Goal: Task Accomplishment & Management: Use online tool/utility

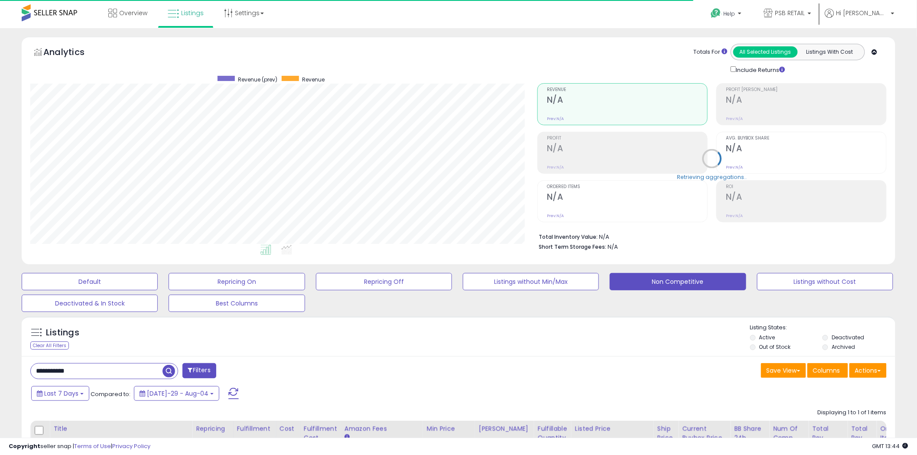
scroll to position [178, 507]
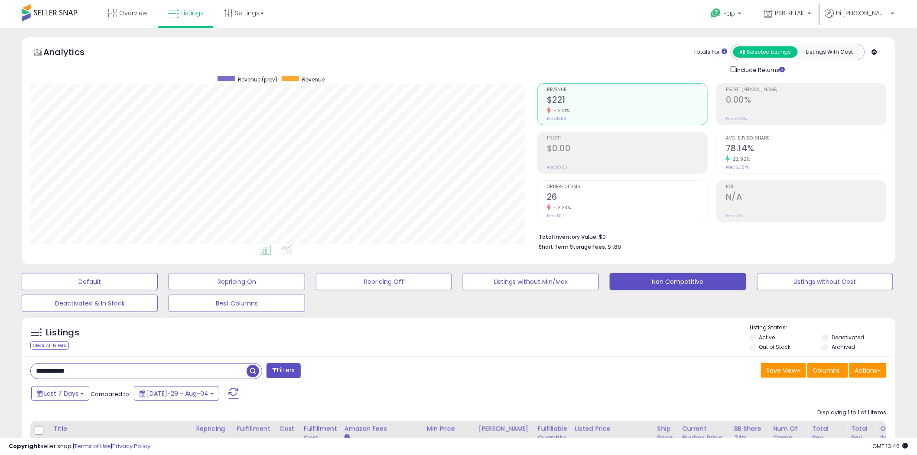
click at [116, 373] on input "**********" at bounding box center [139, 371] width 216 height 15
type input "***"
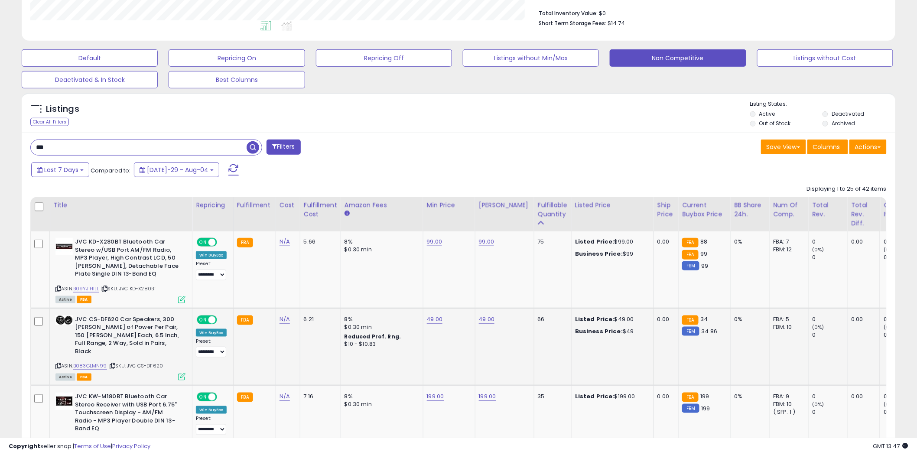
scroll to position [241, 0]
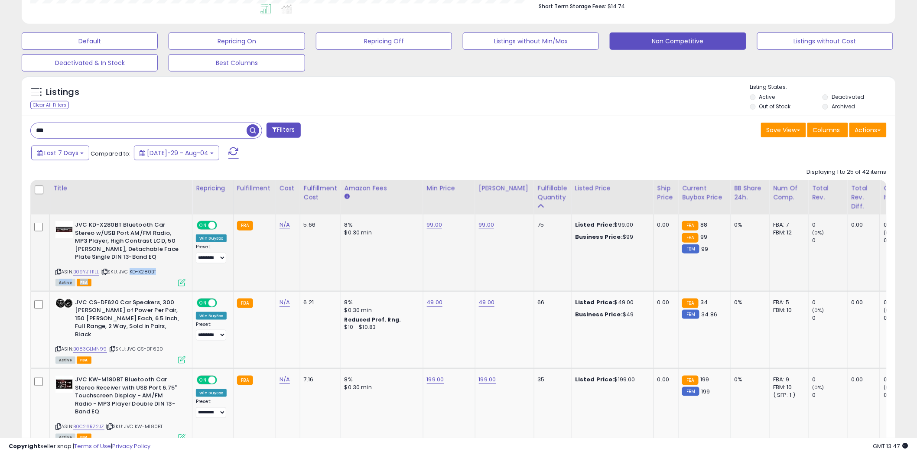
drag, startPoint x: 163, startPoint y: 275, endPoint x: 130, endPoint y: 273, distance: 32.6
click at [130, 273] on div "ASIN: B09YJ1H1LL | SKU: JVC KD-X280BT Active FBA" at bounding box center [121, 253] width 130 height 64
click at [130, 273] on span "| SKU: JVC KD-X280BT" at bounding box center [129, 271] width 56 height 7
drag, startPoint x: 132, startPoint y: 271, endPoint x: 161, endPoint y: 271, distance: 29.1
click at [161, 271] on div "ASIN: B09YJ1H1LL | SKU: JVC KD-X280BT Active FBA" at bounding box center [121, 253] width 130 height 64
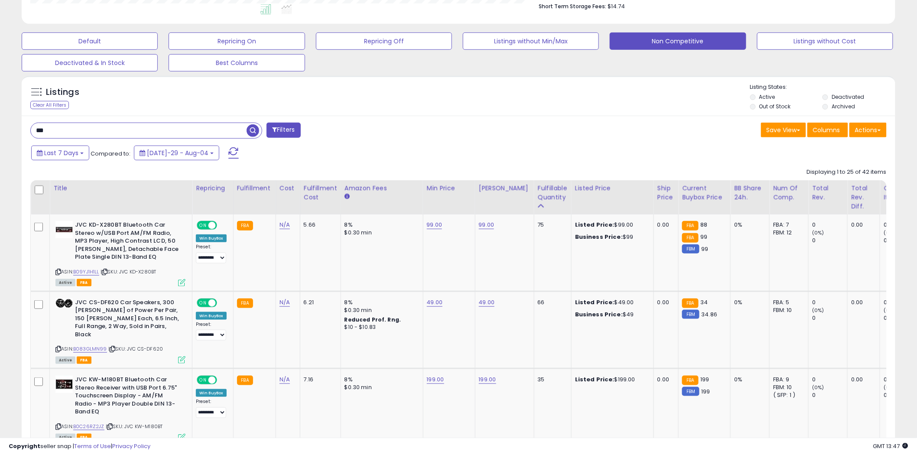
copy span "KD-X280BT"
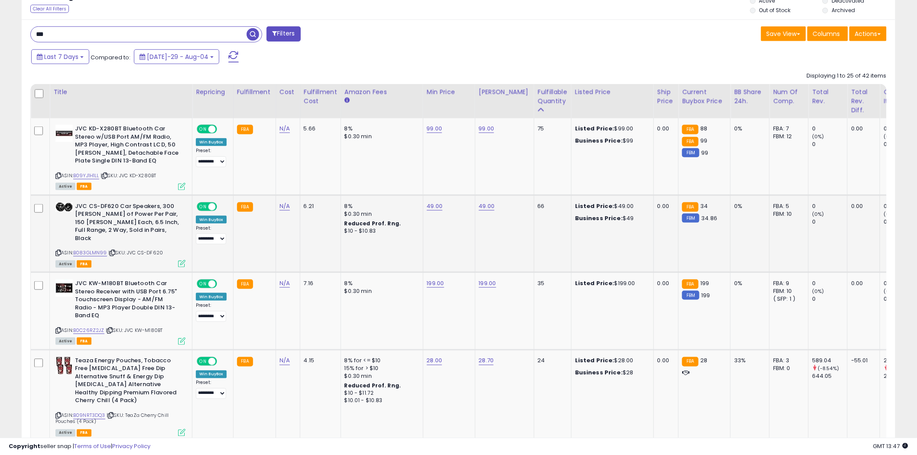
drag, startPoint x: 141, startPoint y: 245, endPoint x: 163, endPoint y: 246, distance: 22.6
click at [163, 246] on div "ASIN: B083GLMN99 | SKU: JVC CS-DF620 Active FBA" at bounding box center [121, 234] width 130 height 64
copy span "CS-DF620"
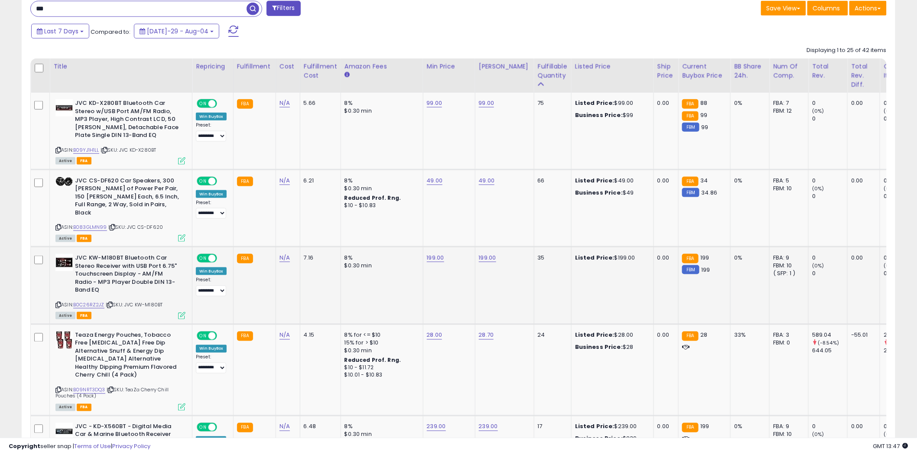
scroll to position [385, 0]
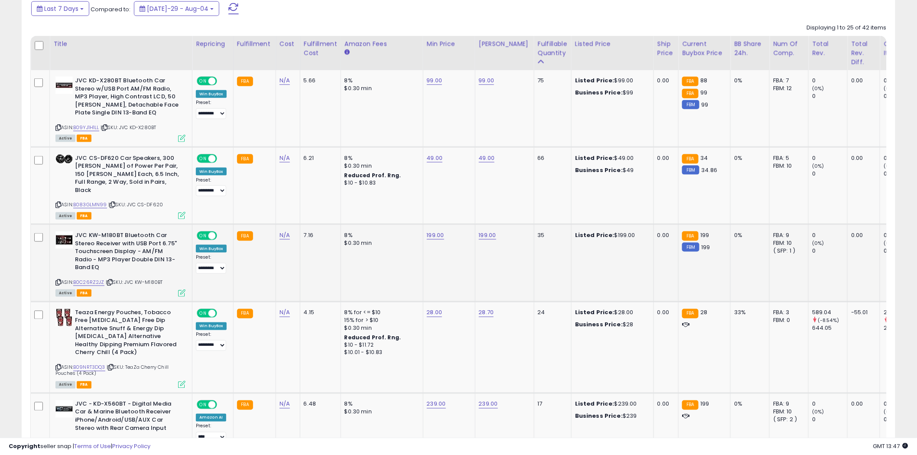
drag, startPoint x: 166, startPoint y: 271, endPoint x: 138, endPoint y: 271, distance: 28.2
click at [138, 271] on div "ASIN: B0C26RZ2JZ | SKU: JVC KW-M180BT Active FBA" at bounding box center [121, 264] width 130 height 64
copy span "KW-M180BT"
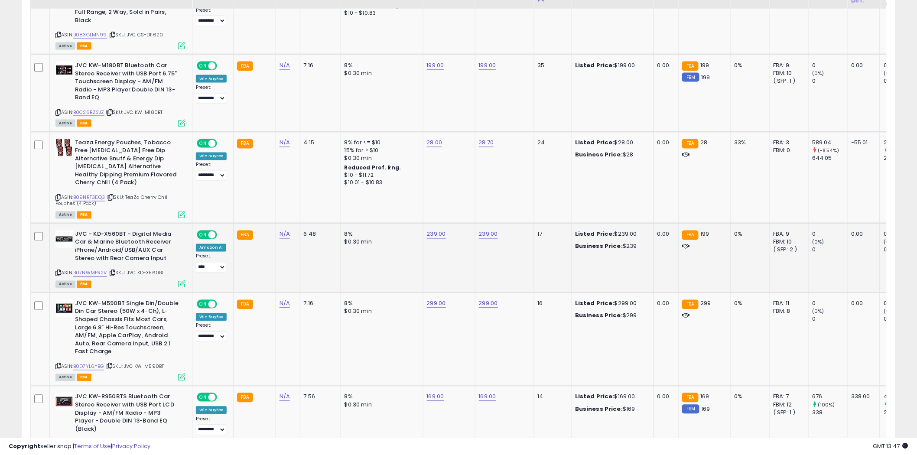
scroll to position [578, 0]
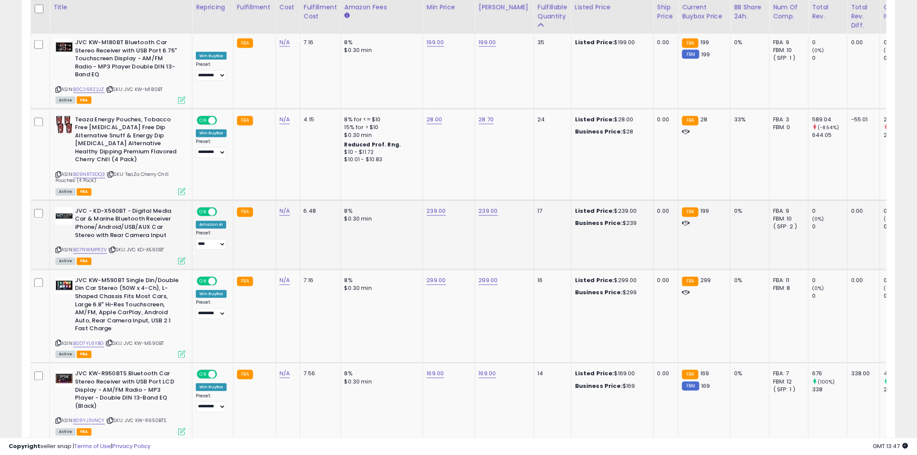
drag, startPoint x: 167, startPoint y: 243, endPoint x: 141, endPoint y: 243, distance: 25.6
click at [141, 243] on div "ASIN: B07NWMPR2V | SKU: JVC KD-X560BT Active FBA" at bounding box center [121, 236] width 130 height 56
copy span "KD-X560BT"
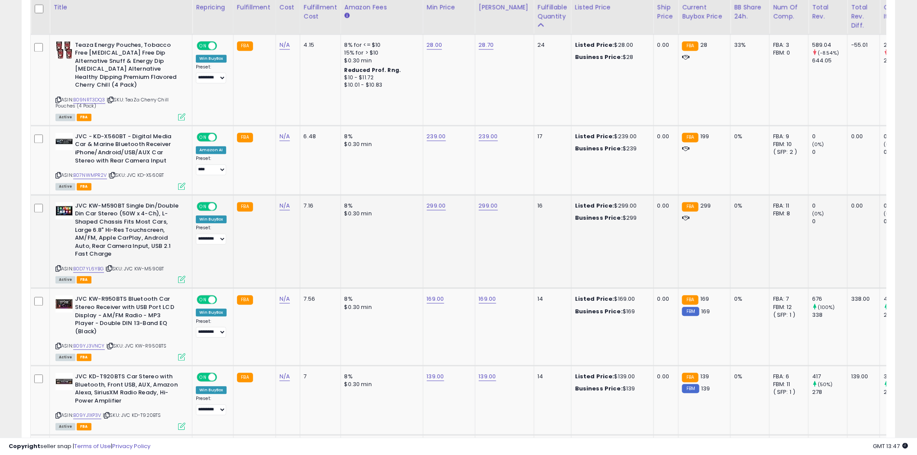
scroll to position [674, 0]
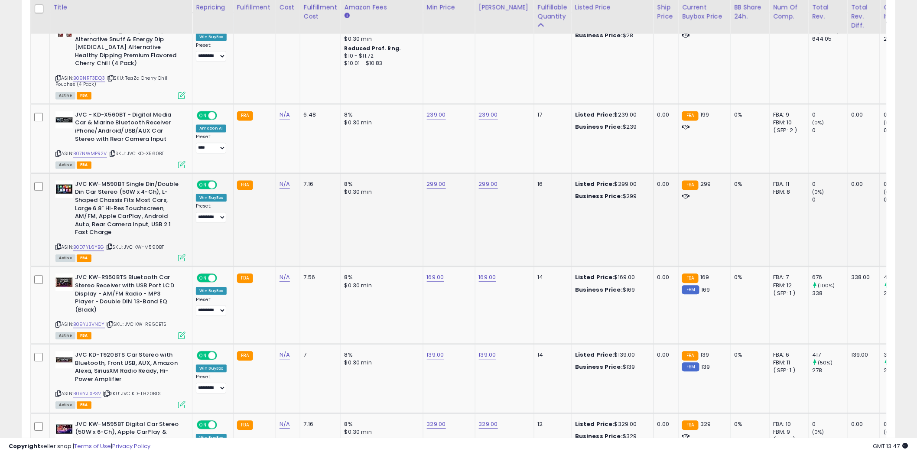
drag, startPoint x: 168, startPoint y: 237, endPoint x: 138, endPoint y: 241, distance: 30.5
click at [138, 241] on div "ASIN: B0D7YL6YBG | SKU: JVC KW-M590BT Active FBA" at bounding box center [121, 221] width 130 height 81
copy span "KW-M590BT"
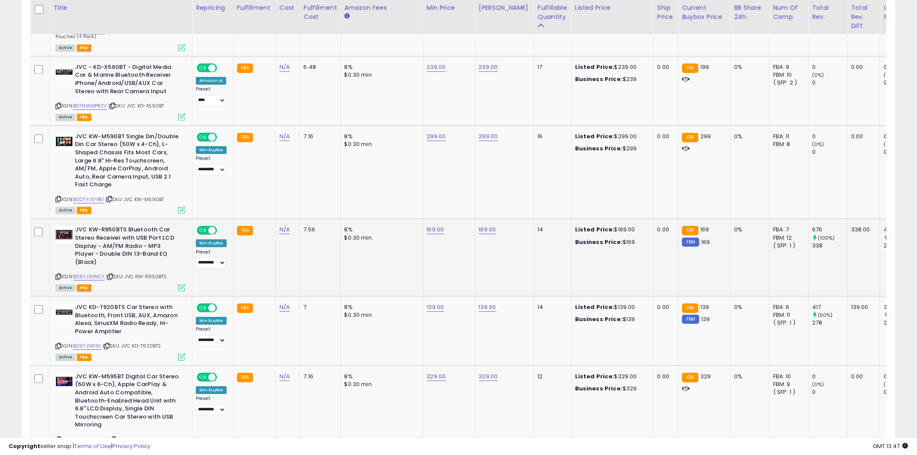
drag, startPoint x: 172, startPoint y: 255, endPoint x: 142, endPoint y: 258, distance: 30.0
click at [142, 258] on div "ASIN: B09YJ3VNCY | SKU: JVC KW-R950BTS Active FBA" at bounding box center [121, 258] width 130 height 64
click at [146, 273] on span "| SKU: JVC KW-R950BTS" at bounding box center [136, 276] width 61 height 7
drag, startPoint x: 139, startPoint y: 258, endPoint x: 169, endPoint y: 259, distance: 29.9
click at [169, 259] on div "ASIN: B09YJ3VNCY | SKU: JVC KW-R950BTS Active FBA" at bounding box center [121, 258] width 130 height 64
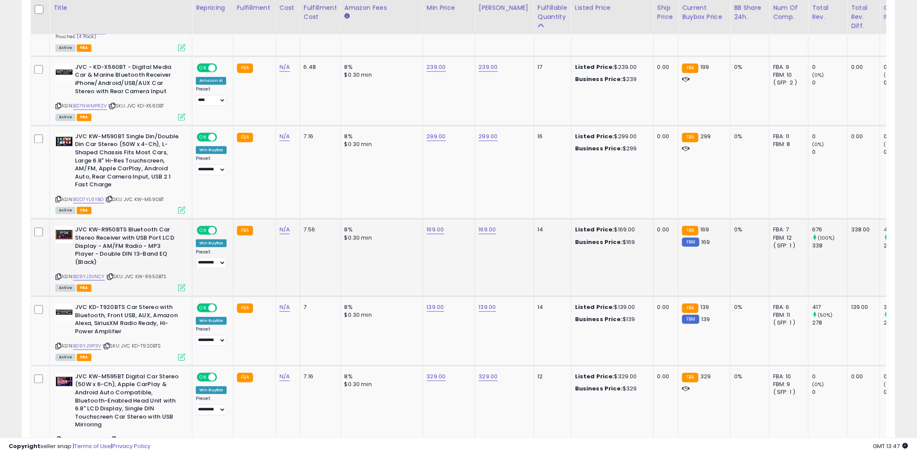
copy span "KW-R950BTS"
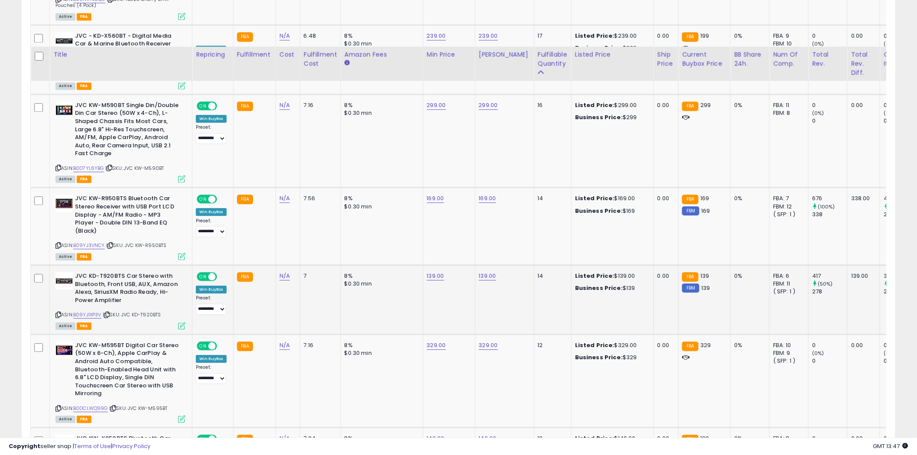
scroll to position [819, 0]
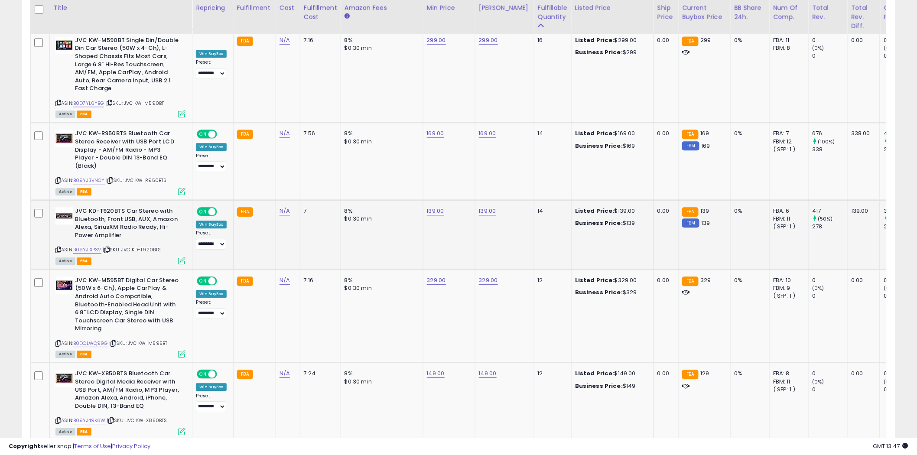
drag, startPoint x: 165, startPoint y: 228, endPoint x: 136, endPoint y: 232, distance: 29.3
click at [136, 232] on div "ASIN: B09YJ1XP3V | SKU: JVC KD-T920BTS Active FBA" at bounding box center [121, 235] width 130 height 56
copy span "KD-T920BTS"
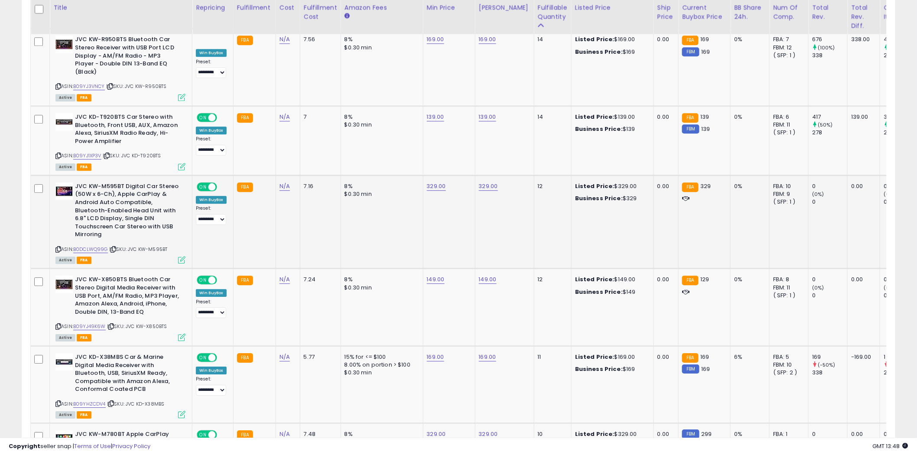
scroll to position [915, 0]
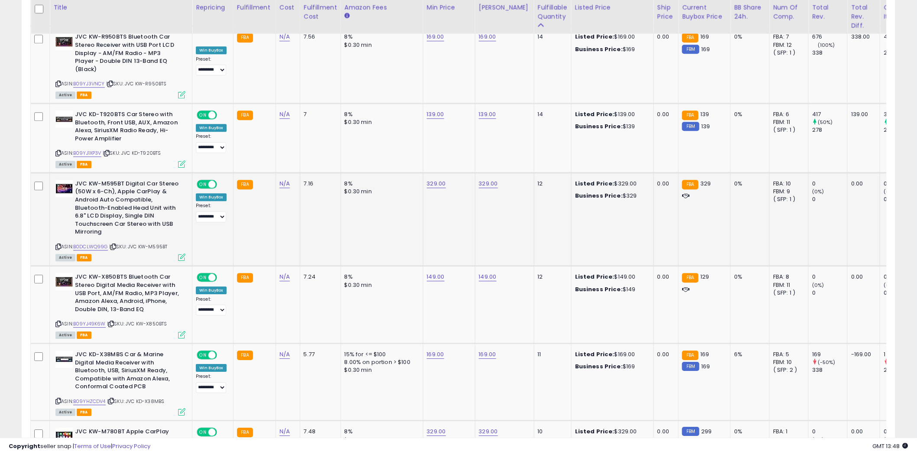
drag, startPoint x: 170, startPoint y: 229, endPoint x: 143, endPoint y: 232, distance: 27.5
click at [143, 232] on div "ASIN: B0DCLWQ99G | SKU: JVC KW-M595BT Active FBA" at bounding box center [121, 220] width 130 height 81
copy span "KW-M595BT"
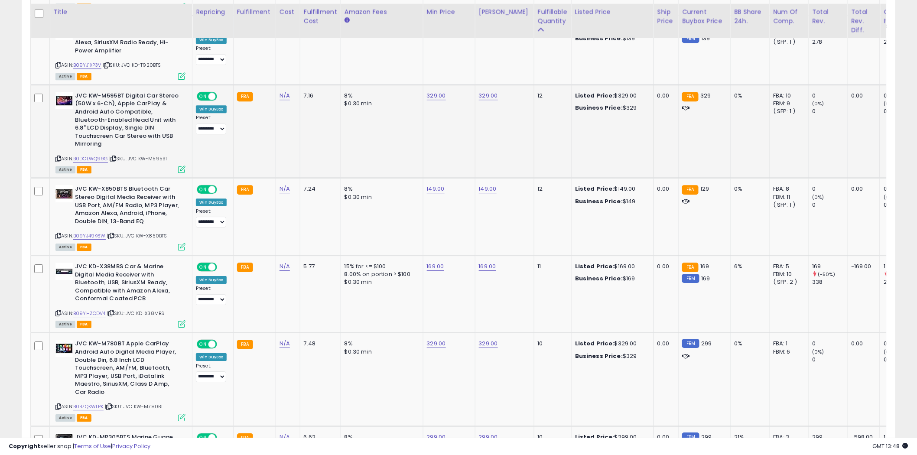
scroll to position [1012, 0]
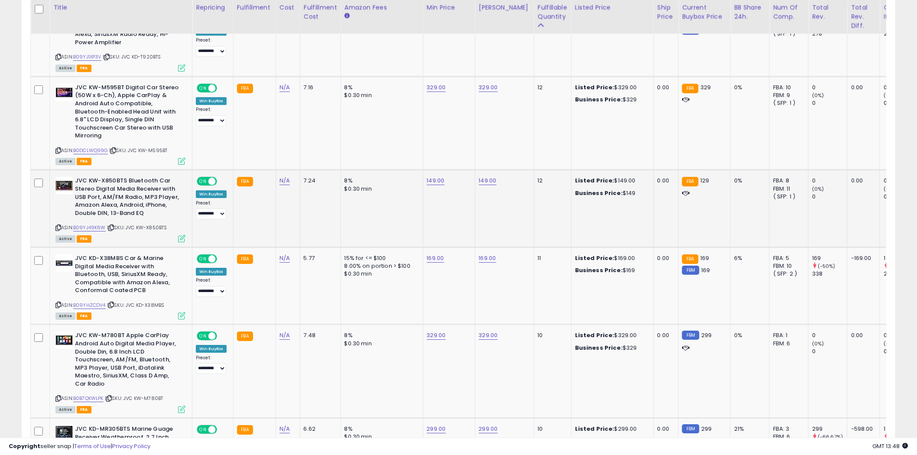
click at [167, 224] on span "| SKU: JVC KW-X850BTS" at bounding box center [137, 227] width 60 height 7
drag, startPoint x: 170, startPoint y: 207, endPoint x: 139, endPoint y: 209, distance: 30.4
click at [139, 209] on div "ASIN: B09YJ49K6W | SKU: JVC KW-X850BTS Active FBA" at bounding box center [121, 209] width 130 height 64
copy span "KW-X850BTS"
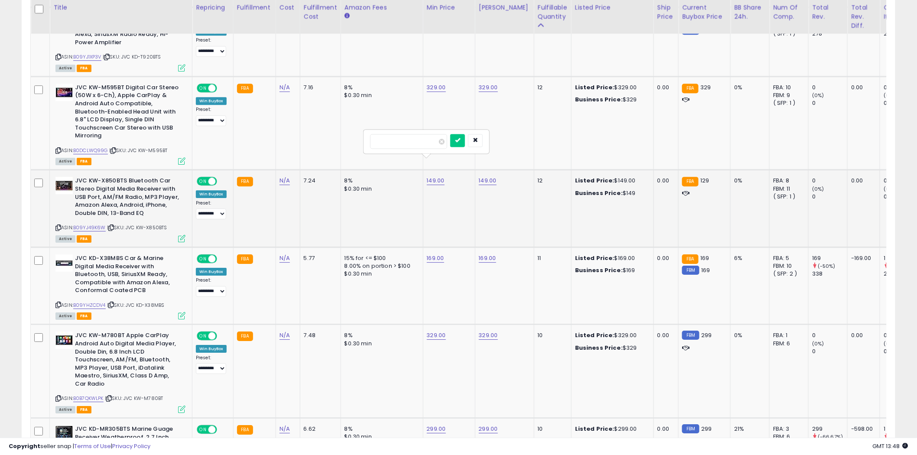
type input "***"
click button "submit" at bounding box center [458, 140] width 15 height 13
type input "***"
click button "submit" at bounding box center [510, 140] width 15 height 13
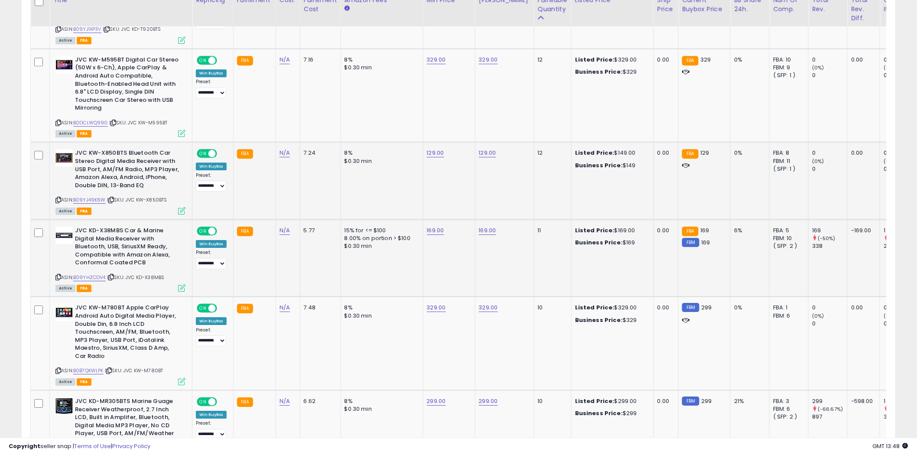
scroll to position [1060, 0]
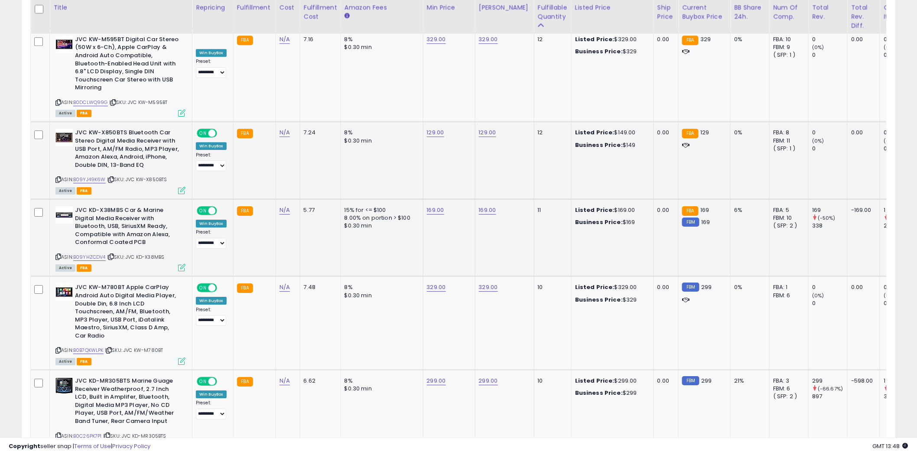
drag, startPoint x: 168, startPoint y: 238, endPoint x: 140, endPoint y: 238, distance: 27.3
click at [140, 238] on div "ASIN: B09YHZCDV4 | SKU: JVC KD-X38MBS Active FBA" at bounding box center [121, 238] width 130 height 64
copy span "KD-X38MBS"
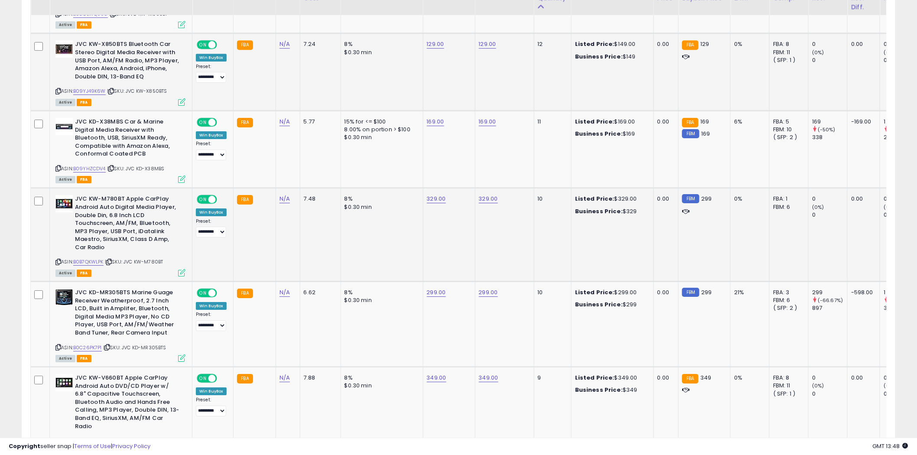
scroll to position [1156, 0]
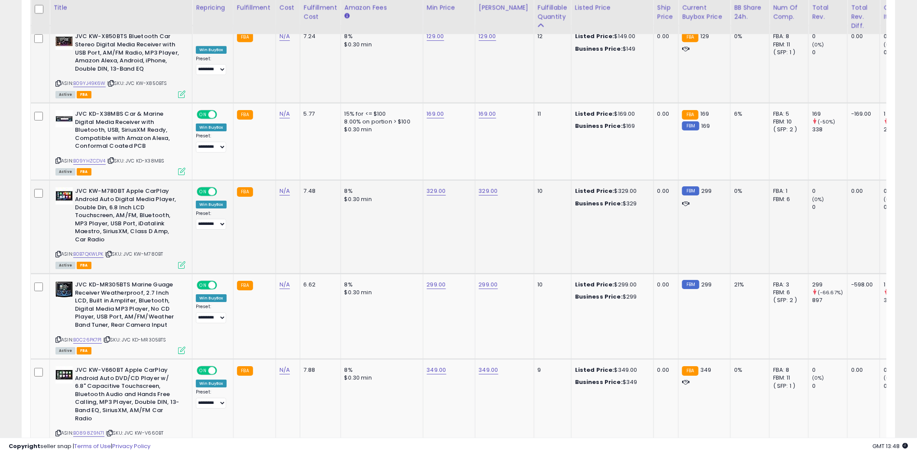
drag, startPoint x: 173, startPoint y: 235, endPoint x: 139, endPoint y: 236, distance: 33.4
click at [139, 236] on div "ASIN: B0B7QKWLPK | SKU: JVC KW-M780BT Active FBA" at bounding box center [121, 227] width 130 height 81
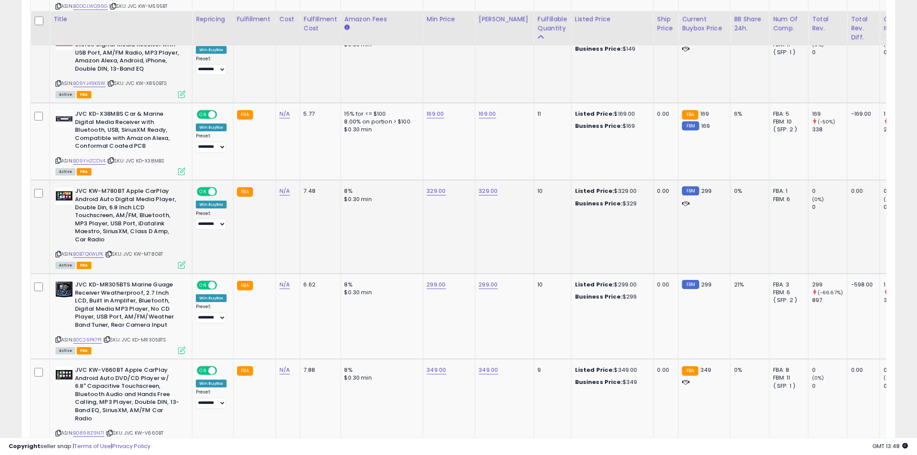
scroll to position [1204, 0]
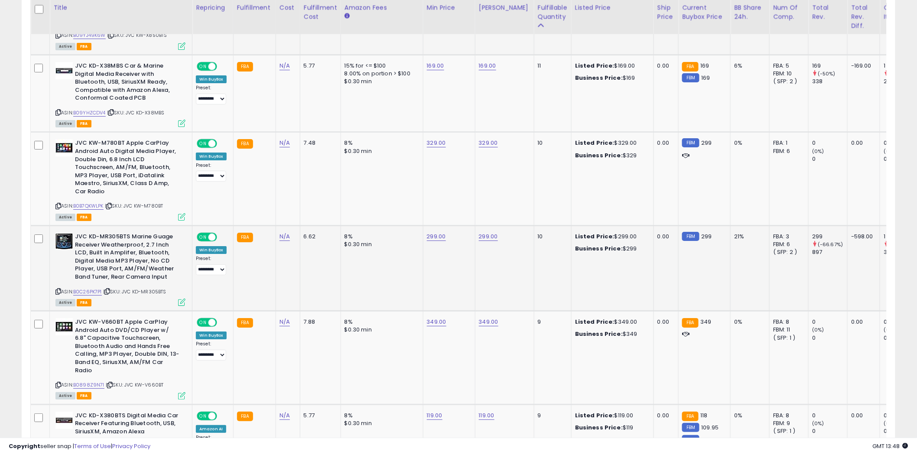
drag, startPoint x: 160, startPoint y: 272, endPoint x: 136, endPoint y: 274, distance: 23.9
click at [136, 274] on div "ASIN: B0C26PK7P1 | SKU: JVC KD-MR305BTS Active FBA" at bounding box center [121, 269] width 130 height 72
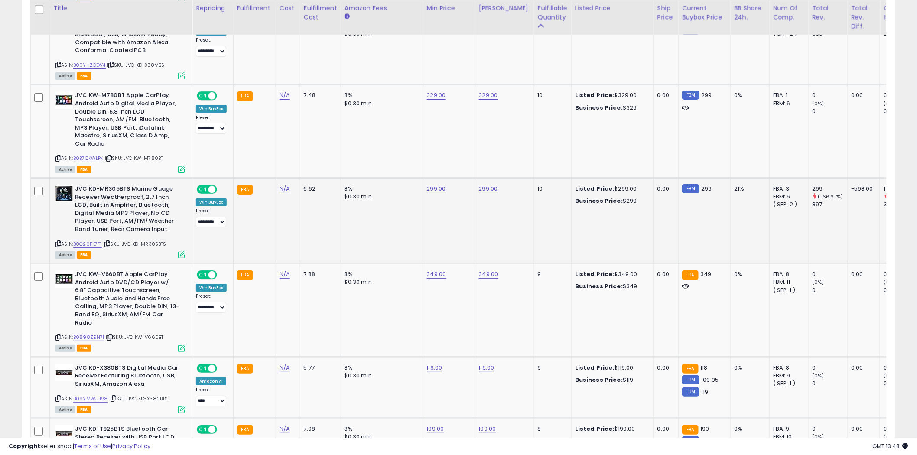
scroll to position [1252, 0]
drag, startPoint x: 163, startPoint y: 310, endPoint x: 136, endPoint y: 310, distance: 26.9
click at [136, 333] on span "| SKU: JVC KW-V660BT" at bounding box center [135, 336] width 58 height 7
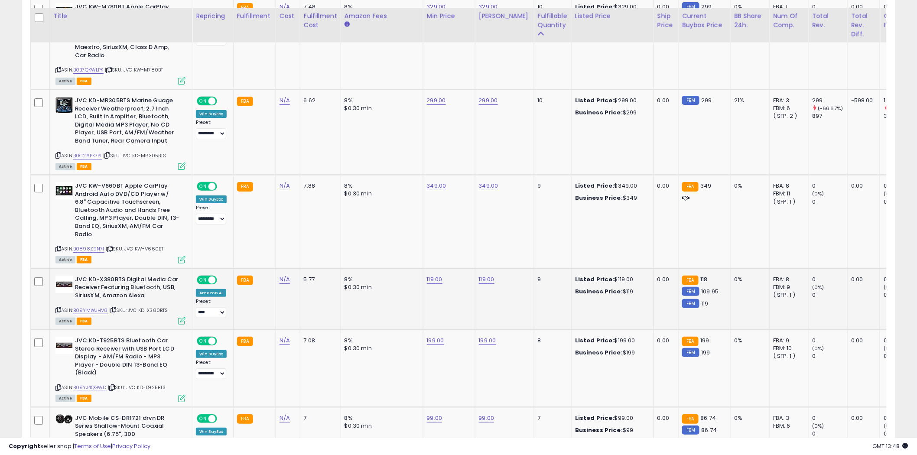
scroll to position [1349, 0]
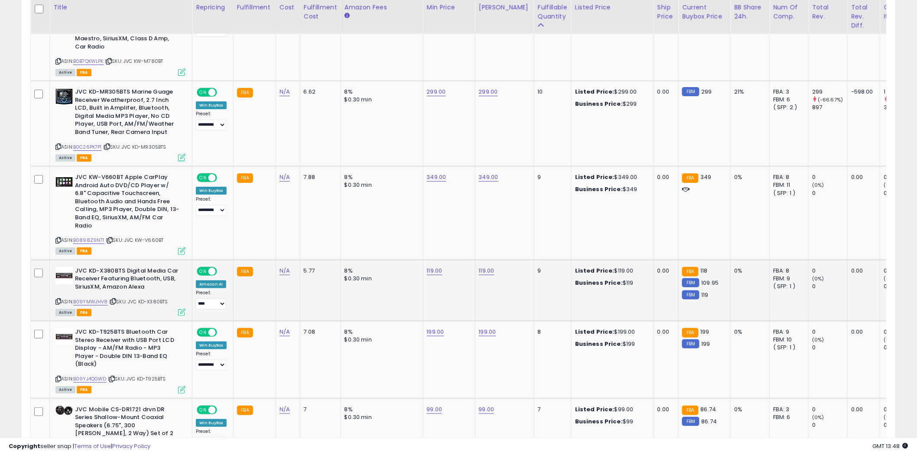
drag, startPoint x: 173, startPoint y: 274, endPoint x: 140, endPoint y: 276, distance: 32.6
click at [140, 276] on div "ASIN: B09YMWJHV8 | SKU: JVC KD-X380BTS Active FBA" at bounding box center [121, 291] width 130 height 48
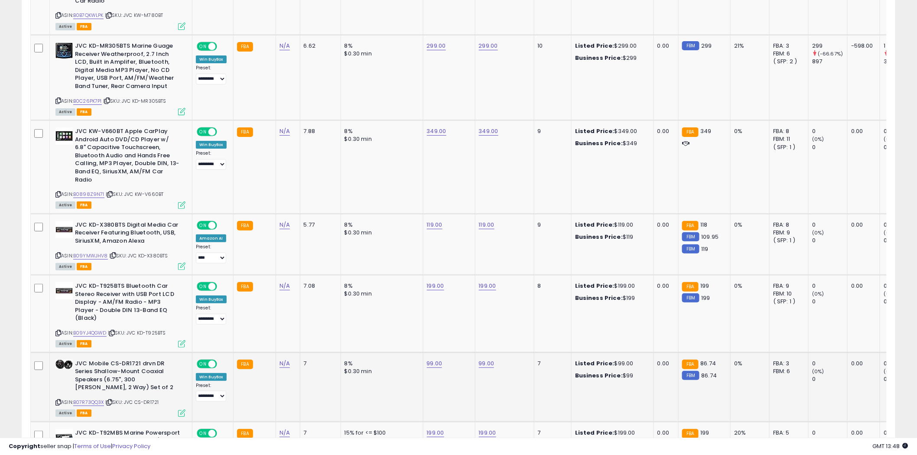
scroll to position [1445, 0]
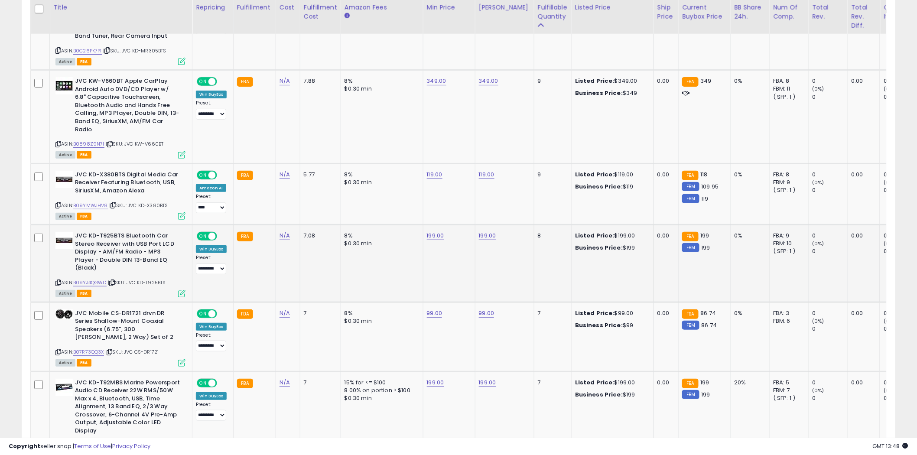
drag, startPoint x: 173, startPoint y: 245, endPoint x: 142, endPoint y: 245, distance: 30.8
click at [142, 245] on div "ASIN: B09YJ4QGWD | SKU: JVC KD-T925BTS Active FBA" at bounding box center [121, 264] width 130 height 64
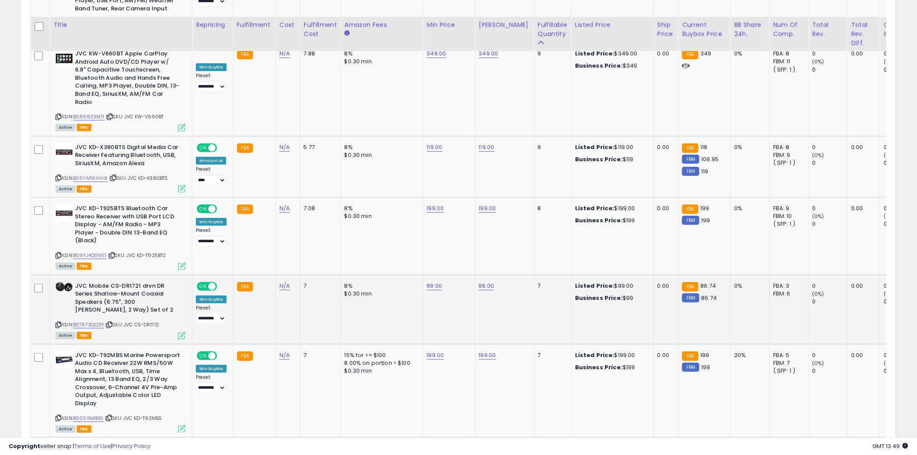
scroll to position [1493, 0]
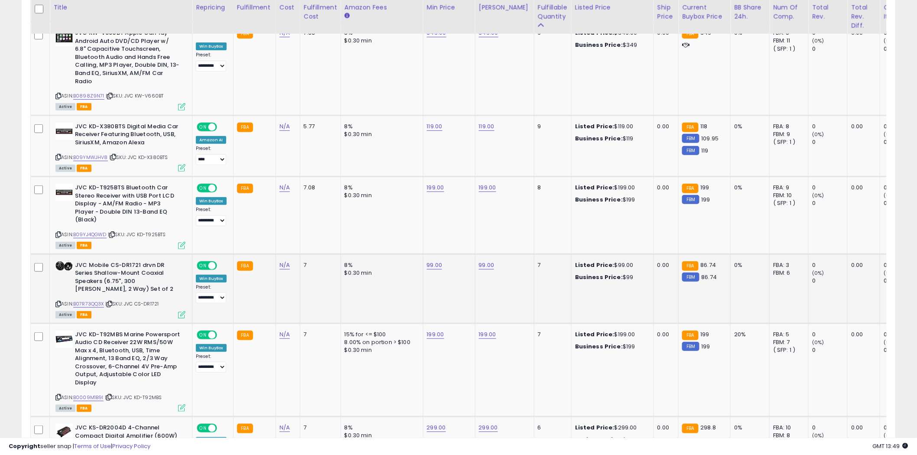
drag, startPoint x: 165, startPoint y: 264, endPoint x: 140, endPoint y: 266, distance: 25.2
click at [140, 266] on div "ASIN: B07R73QQ3X | SKU: JVC CS-DR1721 Active FBA" at bounding box center [121, 289] width 130 height 56
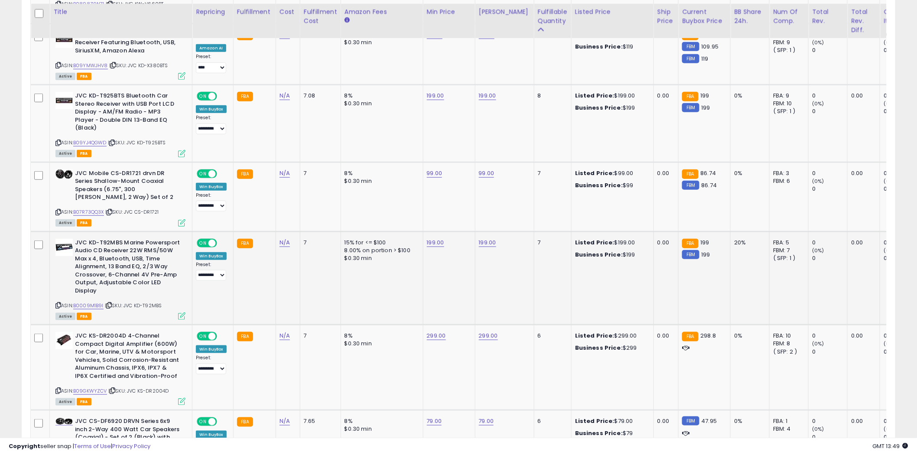
scroll to position [1590, 0]
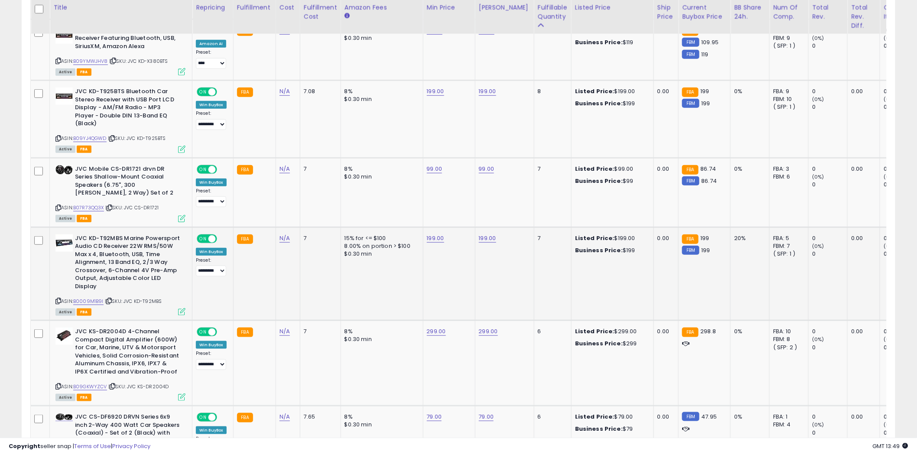
drag, startPoint x: 164, startPoint y: 261, endPoint x: 135, endPoint y: 264, distance: 28.8
click at [135, 264] on div "ASIN: B0009M1B9I | SKU: JVC KD-T92MBS Active FBA" at bounding box center [121, 275] width 130 height 81
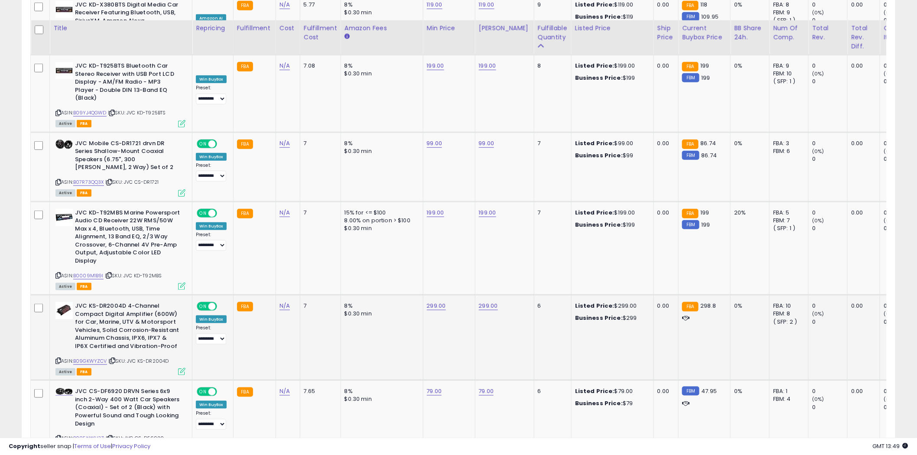
scroll to position [1638, 0]
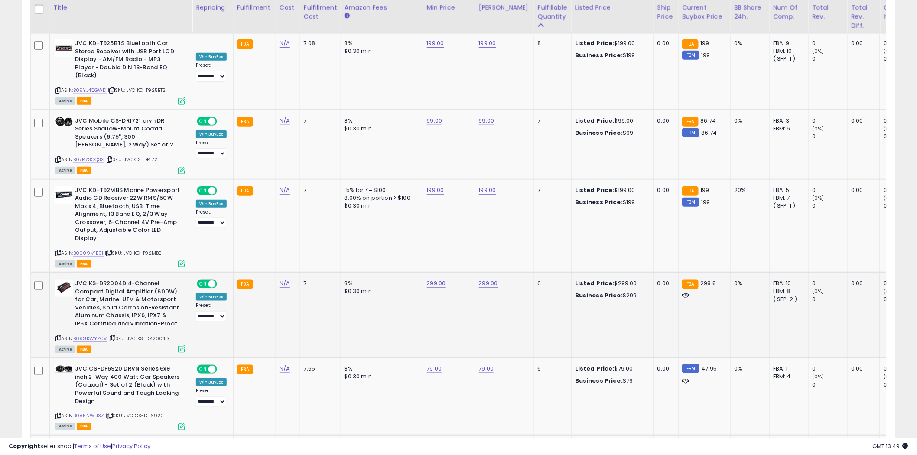
drag, startPoint x: 174, startPoint y: 298, endPoint x: 140, endPoint y: 300, distance: 33.5
click at [140, 300] on div "ASIN: B09GKWYZCV | SKU: JVC KS-DR2004D Active FBA" at bounding box center [121, 316] width 130 height 72
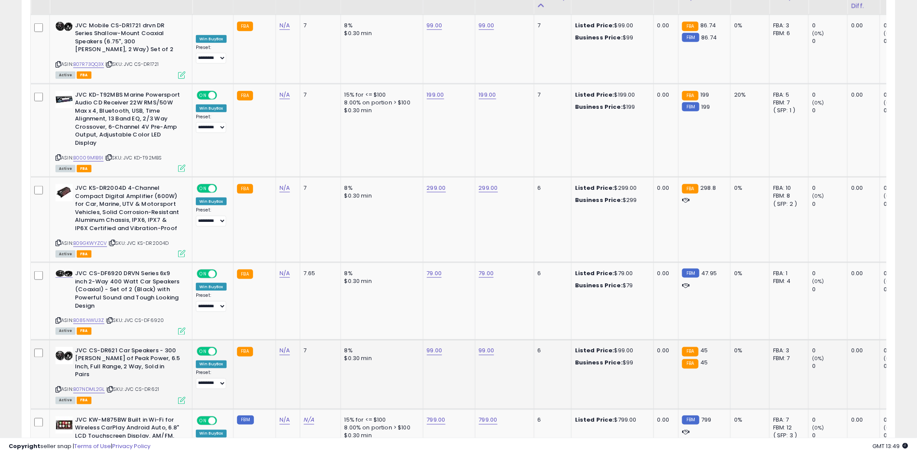
scroll to position [1734, 0]
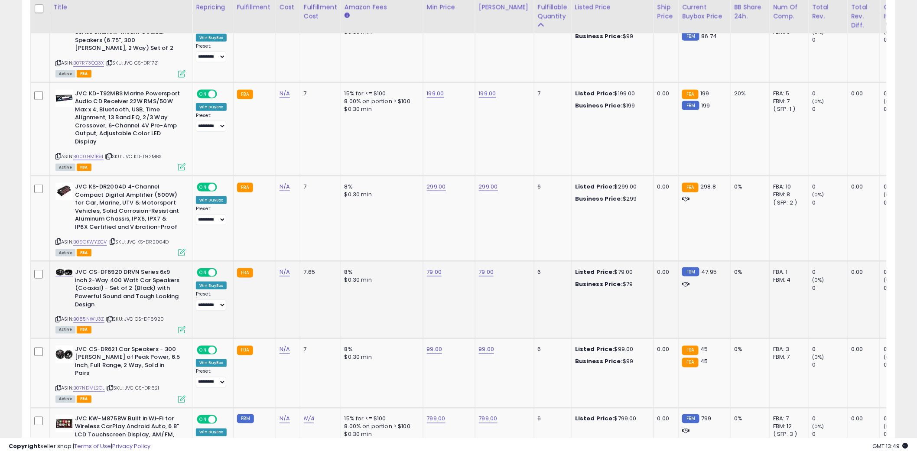
drag, startPoint x: 166, startPoint y: 280, endPoint x: 139, endPoint y: 282, distance: 26.9
click at [139, 282] on div "ASIN: B085NW1J3Z | SKU: JVC CS-DF6920 Active FBA" at bounding box center [121, 300] width 130 height 64
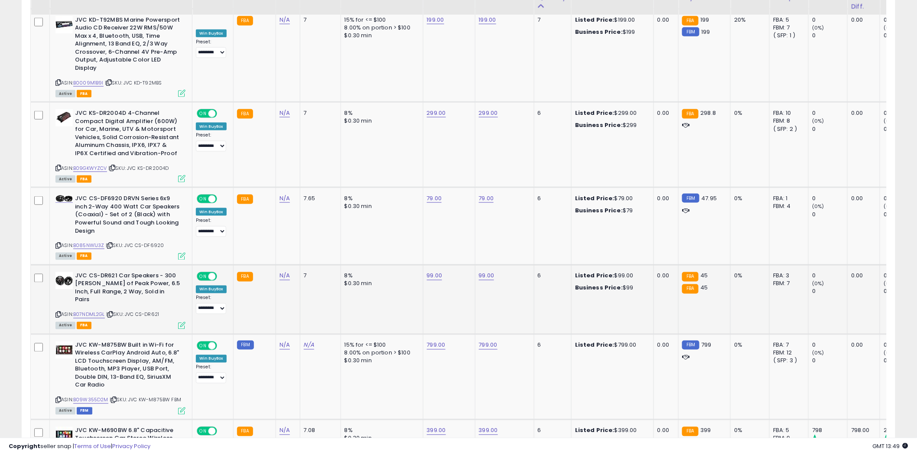
scroll to position [1831, 0]
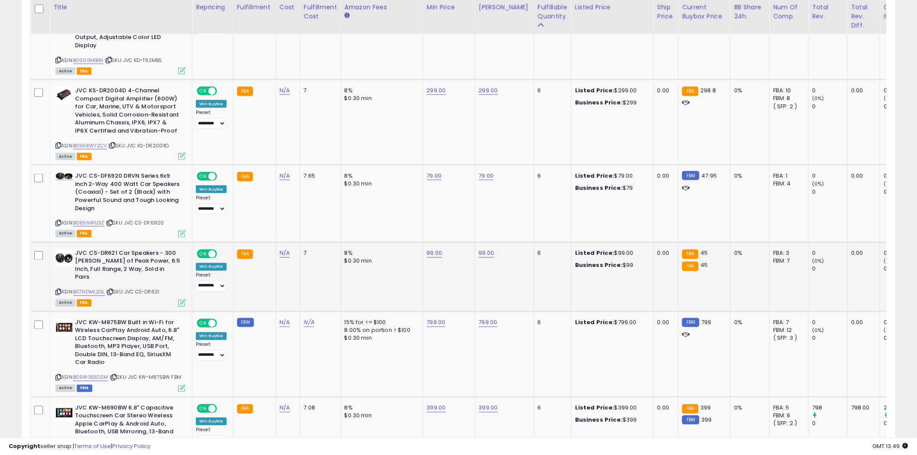
drag, startPoint x: 166, startPoint y: 246, endPoint x: 140, endPoint y: 246, distance: 26.0
click at [140, 250] on div "ASIN: B07NDML2GL | SKU: JVC CS-DR621 Active FBA" at bounding box center [121, 278] width 130 height 56
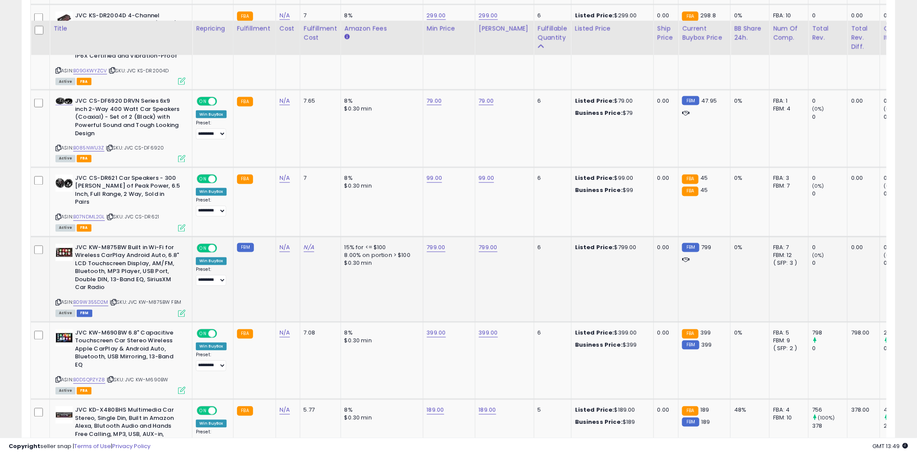
scroll to position [1927, 0]
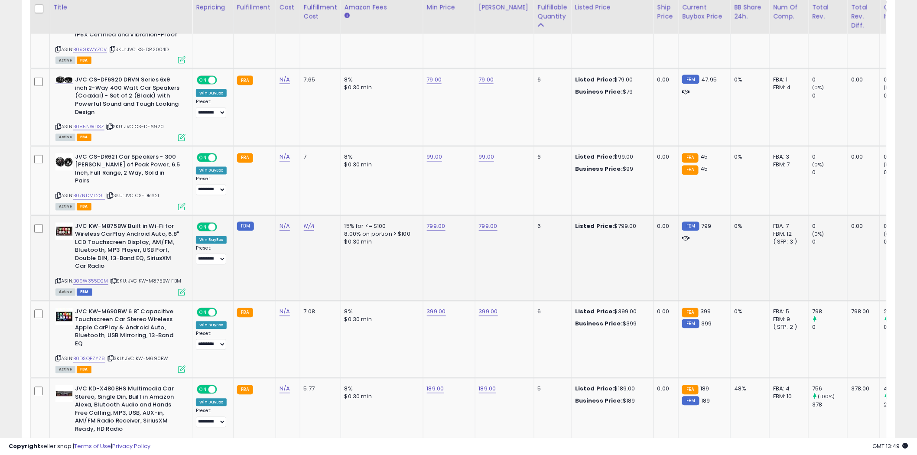
click at [173, 278] on span "| SKU: JVC KW-M875BW FBM" at bounding box center [146, 281] width 72 height 7
drag, startPoint x: 169, startPoint y: 235, endPoint x: 141, endPoint y: 235, distance: 27.8
click at [141, 278] on span "| SKU: JVC KW-M875BW FBM" at bounding box center [146, 281] width 72 height 7
click at [151, 278] on span "| SKU: JVC KW-M875BW FBM" at bounding box center [146, 281] width 72 height 7
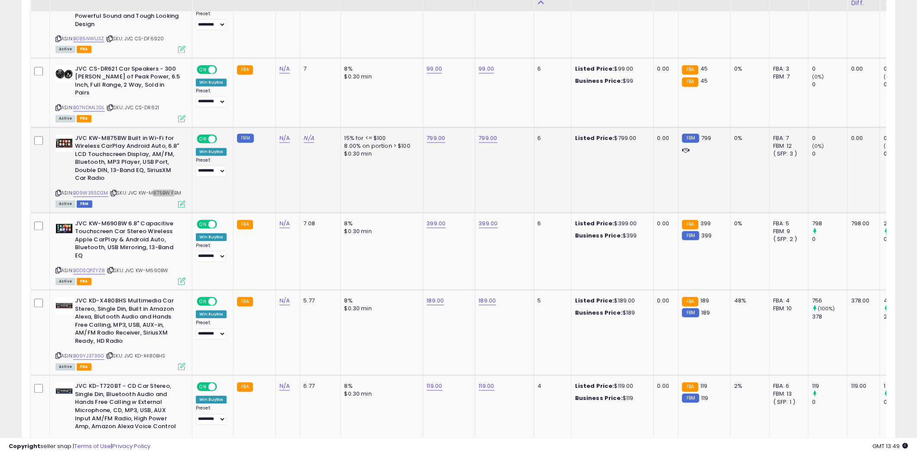
scroll to position [2023, 0]
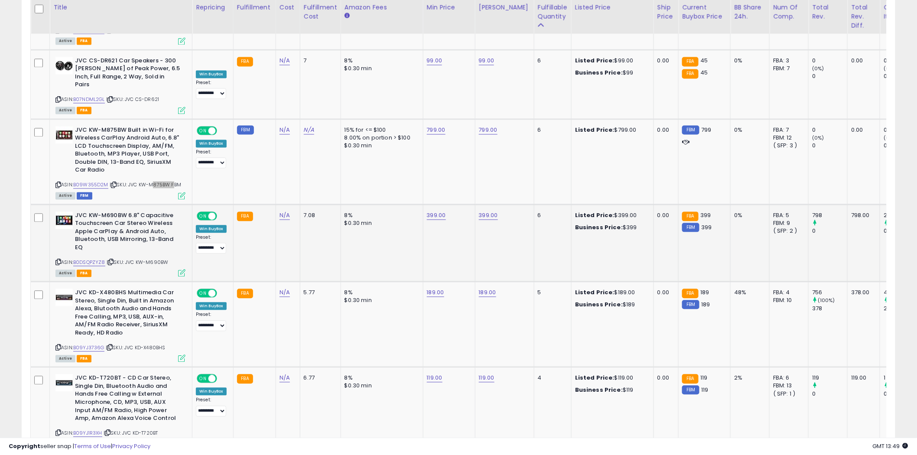
drag, startPoint x: 171, startPoint y: 212, endPoint x: 139, endPoint y: 215, distance: 32.2
click at [139, 215] on div "ASIN: B0DSQPZYZ8 | SKU: JVC KW-M690BW Active FBA" at bounding box center [121, 244] width 130 height 64
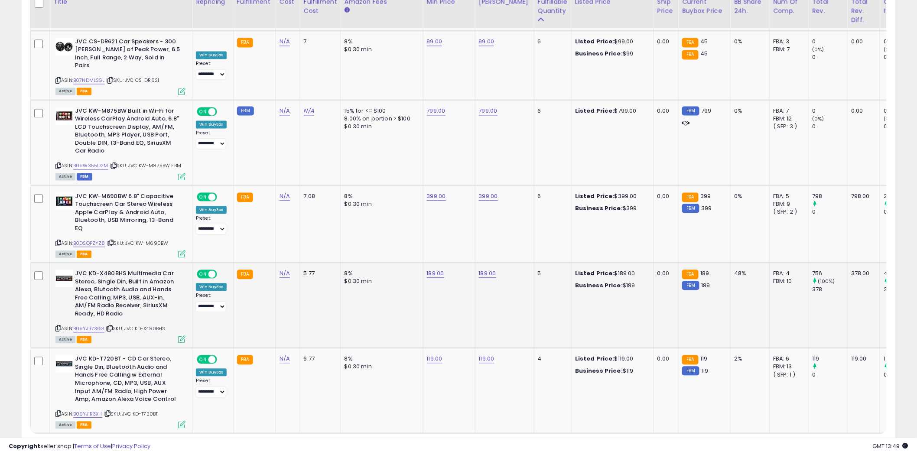
scroll to position [2057, 0]
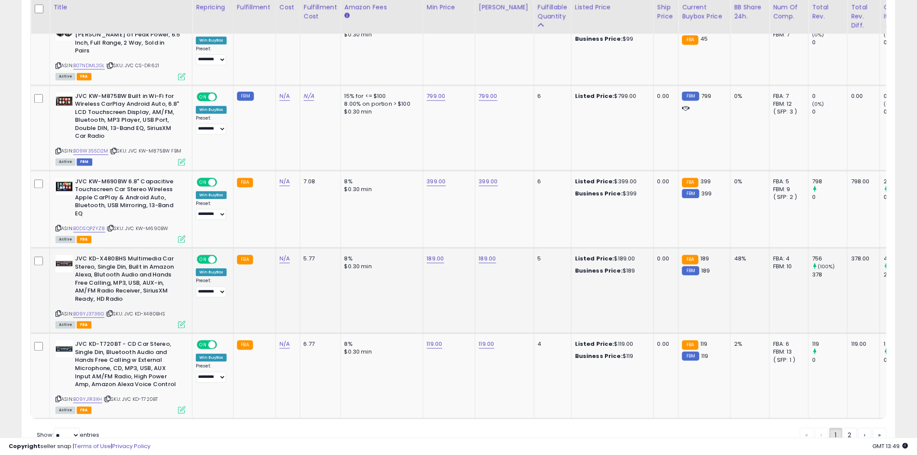
drag, startPoint x: 167, startPoint y: 268, endPoint x: 139, endPoint y: 268, distance: 27.3
click at [139, 311] on span "| SKU: JVC KD-X480BHS" at bounding box center [136, 314] width 60 height 7
drag, startPoint x: 163, startPoint y: 353, endPoint x: 136, endPoint y: 353, distance: 26.4
click at [136, 353] on div "ASIN: B09YJ1R3XH | SKU: JVC KD-T720BT Active FBA" at bounding box center [121, 377] width 130 height 72
click at [873, 428] on link "2" at bounding box center [880, 435] width 14 height 15
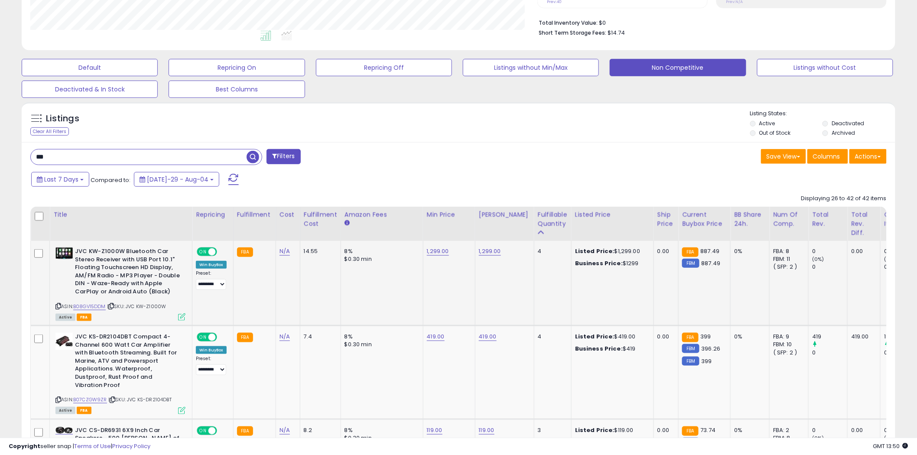
scroll to position [228, 0]
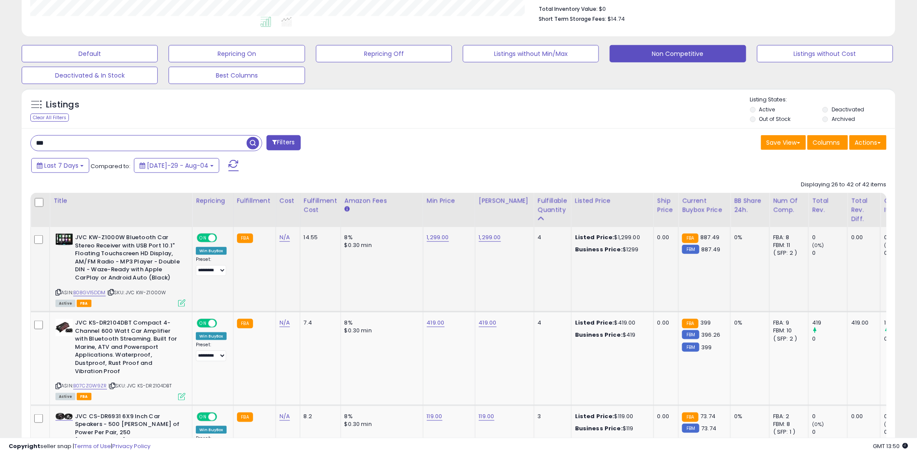
drag, startPoint x: 168, startPoint y: 292, endPoint x: 141, endPoint y: 294, distance: 27.3
click at [141, 294] on div "ASIN: B08GV15DDM | SKU: JVC KW-Z1000W Active FBA" at bounding box center [121, 270] width 130 height 72
click at [59, 292] on icon at bounding box center [59, 292] width 6 height 5
click at [95, 294] on link "B08GV15DDM" at bounding box center [89, 292] width 33 height 7
click at [440, 233] on td "1,299.00" at bounding box center [449, 269] width 52 height 85
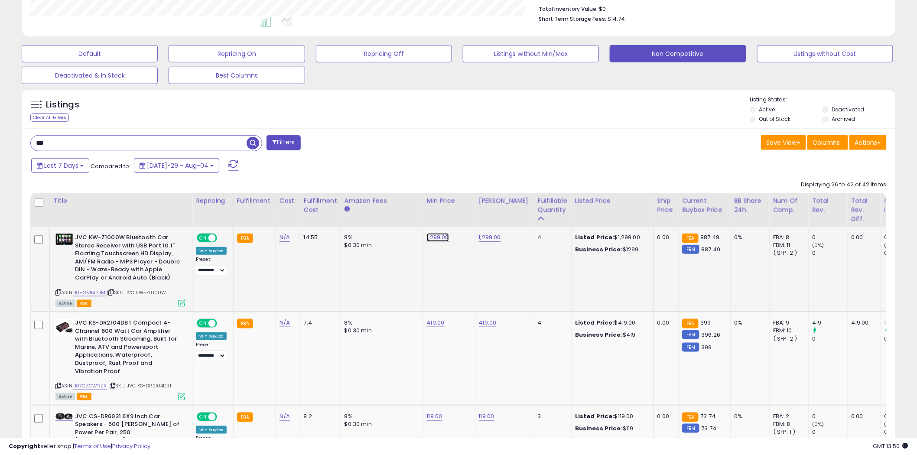
click at [438, 239] on link "1,299.00" at bounding box center [438, 237] width 22 height 9
type input "*******"
click button "submit" at bounding box center [518, 220] width 15 height 13
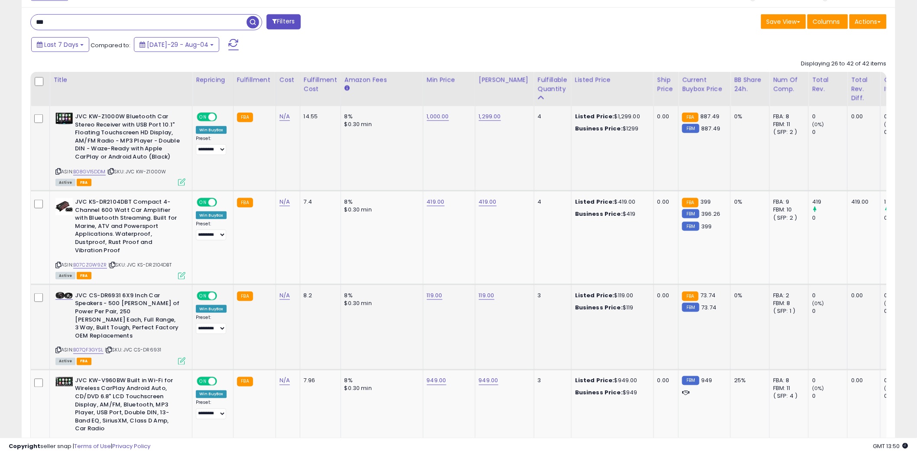
scroll to position [373, 0]
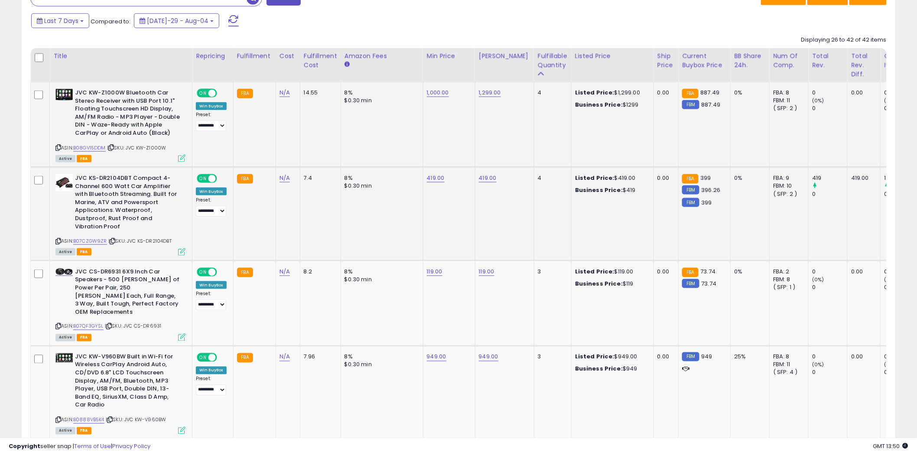
drag, startPoint x: 178, startPoint y: 240, endPoint x: 141, endPoint y: 245, distance: 37.5
click at [141, 245] on div "ASIN: B07CZGW9ZR | SKU: JVC KS-DR2104DBT Active FBA" at bounding box center [121, 214] width 130 height 81
click at [431, 97] on link "419.00" at bounding box center [438, 92] width 22 height 9
type input "***"
click button "submit" at bounding box center [458, 156] width 15 height 13
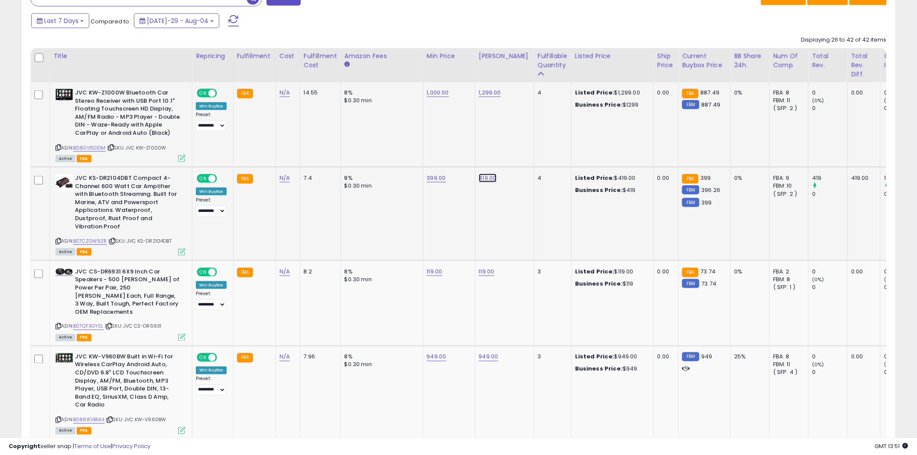
click at [479, 97] on link "419.00" at bounding box center [490, 92] width 22 height 9
type input "***"
click button "submit" at bounding box center [510, 156] width 15 height 13
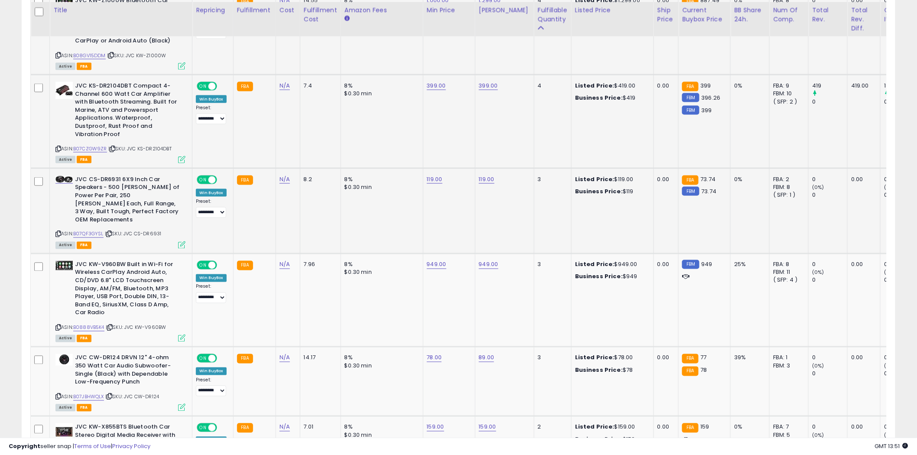
scroll to position [469, 0]
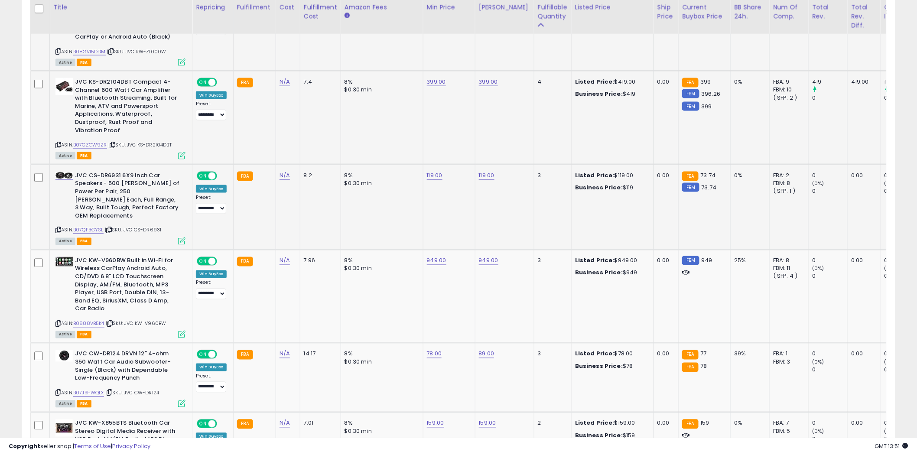
drag, startPoint x: 167, startPoint y: 221, endPoint x: 137, endPoint y: 223, distance: 30.0
click at [137, 223] on div "ASIN: B07QF3GYSL | SKU: JVC CS-DR6931 Active FBA" at bounding box center [121, 208] width 130 height 72
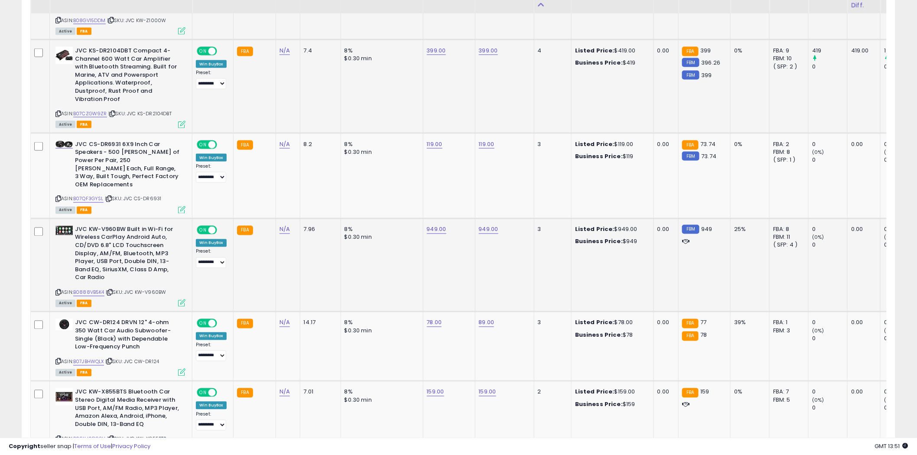
scroll to position [517, 0]
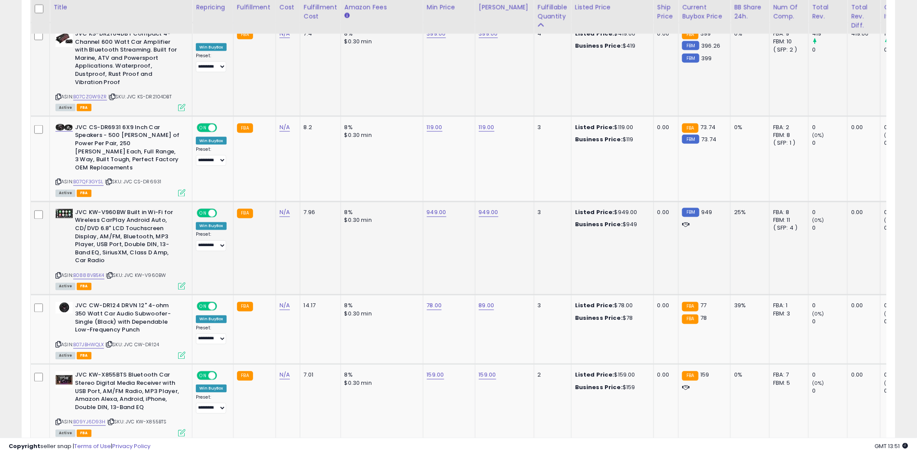
drag, startPoint x: 168, startPoint y: 268, endPoint x: 138, endPoint y: 269, distance: 30.4
click at [138, 269] on div "ASIN: B0888VB5K4 | SKU: JVC KW-V960BW Active FBA" at bounding box center [121, 249] width 130 height 81
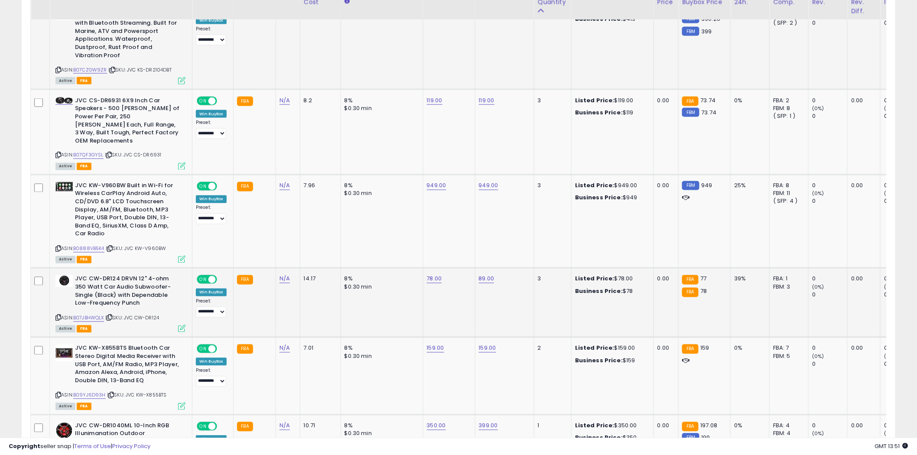
scroll to position [565, 0]
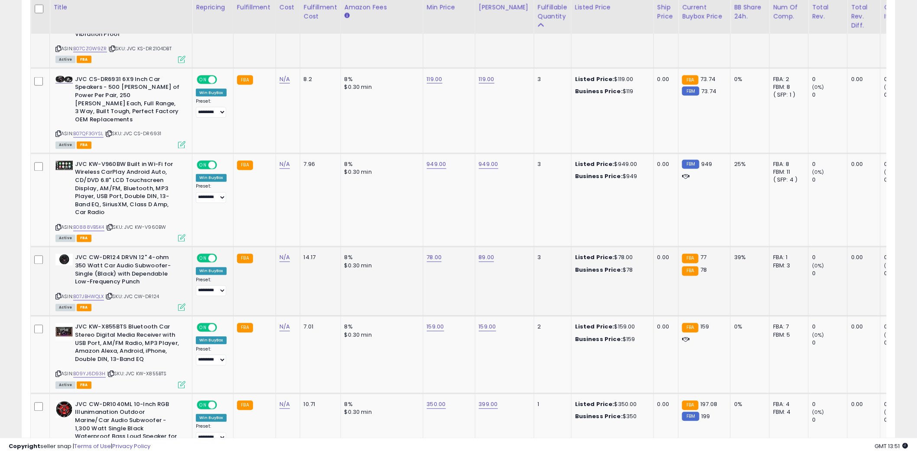
drag, startPoint x: 168, startPoint y: 284, endPoint x: 139, endPoint y: 290, distance: 30.0
click at [139, 290] on div "ASIN: B07JBHWQLX | SKU: JVC CW-DR124 Active FBA" at bounding box center [121, 282] width 130 height 56
type input "**"
click button "submit" at bounding box center [457, 227] width 15 height 13
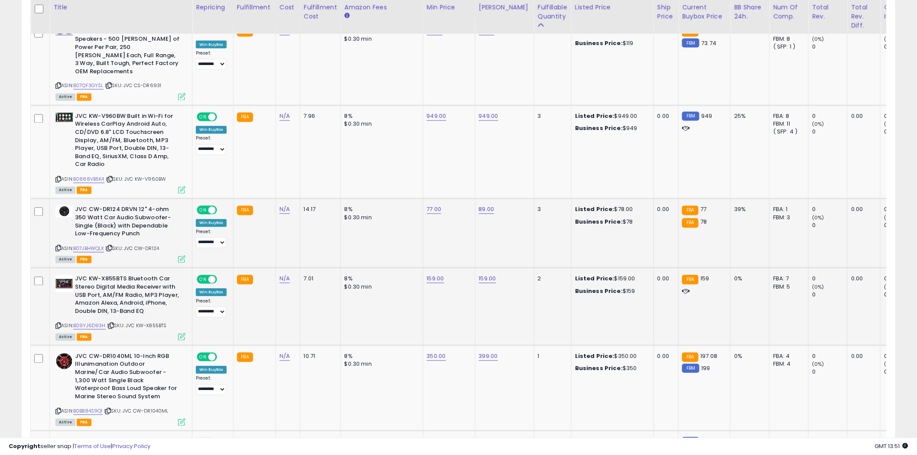
scroll to position [662, 0]
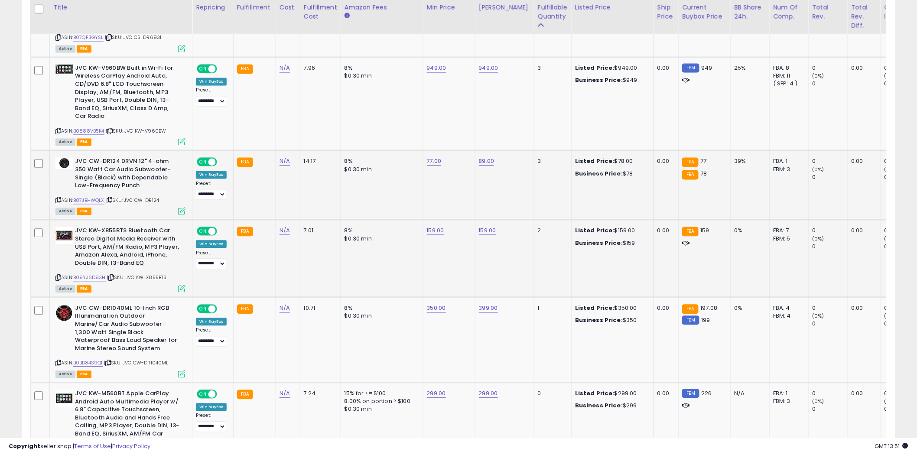
drag, startPoint x: 168, startPoint y: 270, endPoint x: 138, endPoint y: 270, distance: 29.9
click at [138, 274] on span "| SKU: JVC KW-X855BTS" at bounding box center [137, 277] width 60 height 7
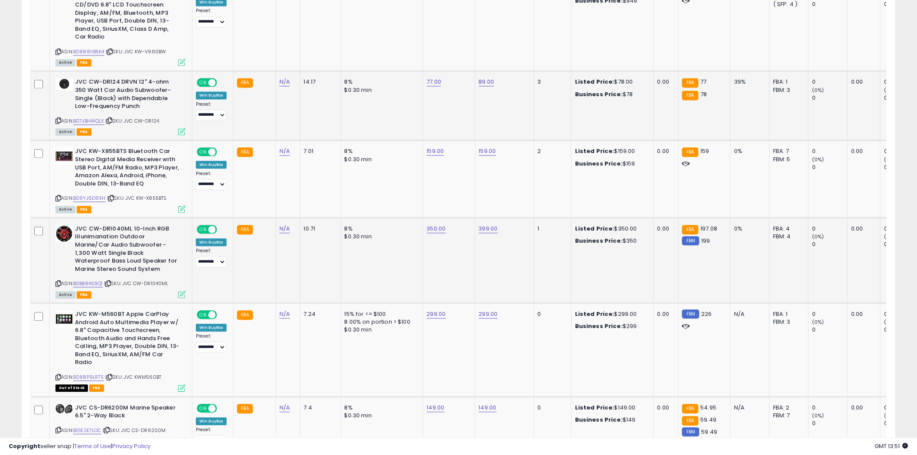
scroll to position [758, 0]
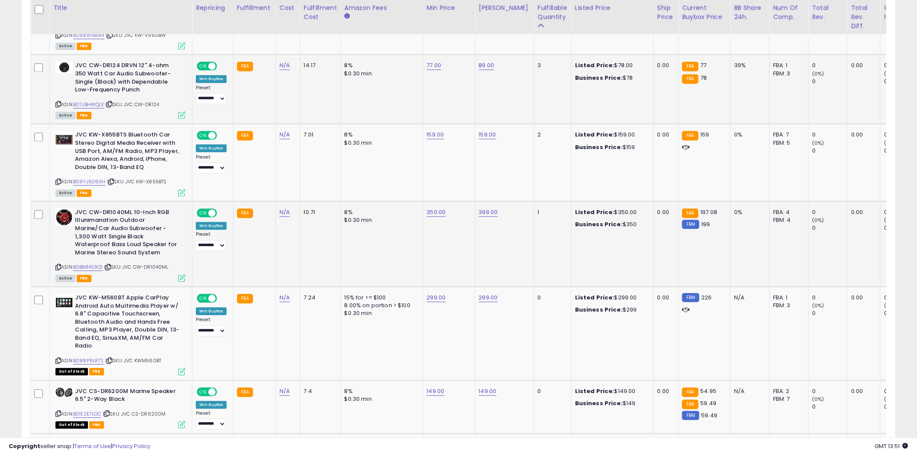
drag, startPoint x: 170, startPoint y: 255, endPoint x: 139, endPoint y: 258, distance: 31.8
click at [139, 264] on span "| SKU: JVC CW-DR1040ML" at bounding box center [136, 267] width 65 height 7
drag, startPoint x: 415, startPoint y: 183, endPoint x: 372, endPoint y: 184, distance: 42.9
click at [372, 184] on input "******" at bounding box center [409, 181] width 77 height 15
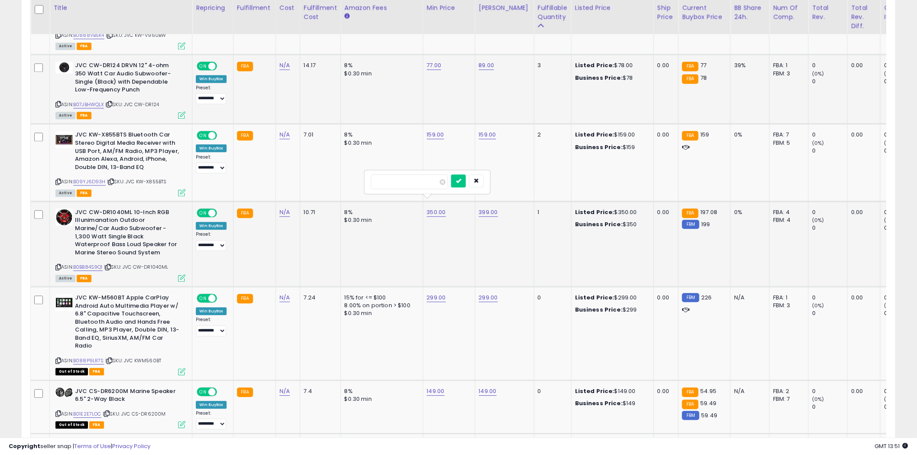
type input "***"
click button "submit" at bounding box center [458, 180] width 15 height 13
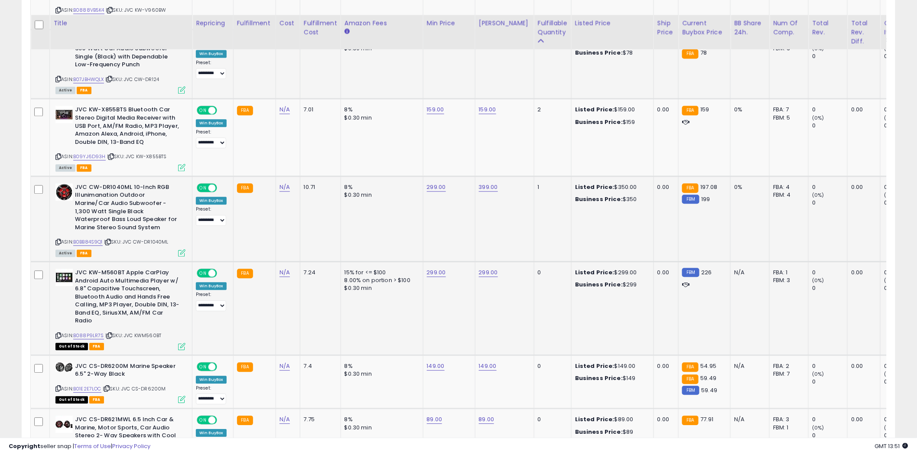
scroll to position [855, 0]
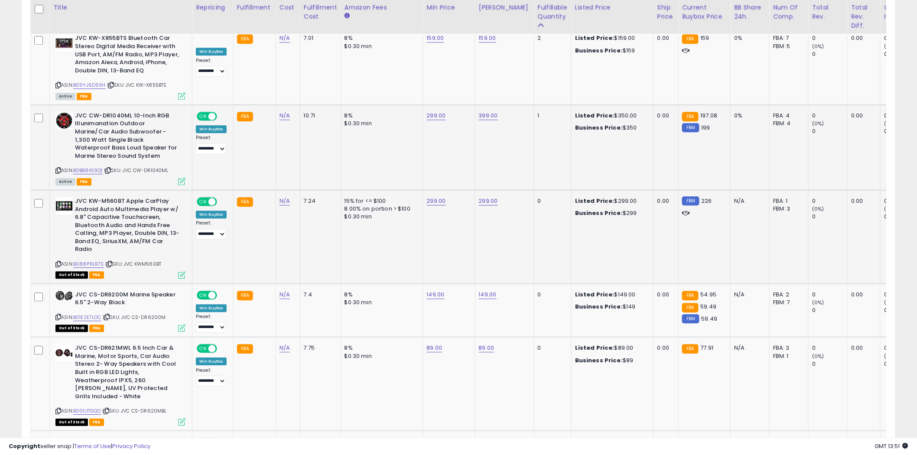
drag, startPoint x: 164, startPoint y: 252, endPoint x: 137, endPoint y: 254, distance: 26.9
click at [137, 254] on div "ASIN: B088P9LR7S | SKU: JVC KWM560BT Out of Stock FBA" at bounding box center [121, 237] width 130 height 81
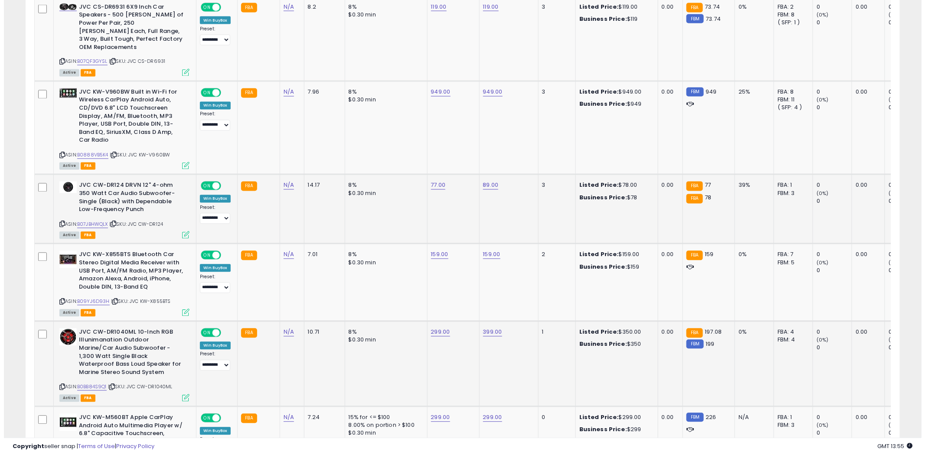
scroll to position [0, 0]
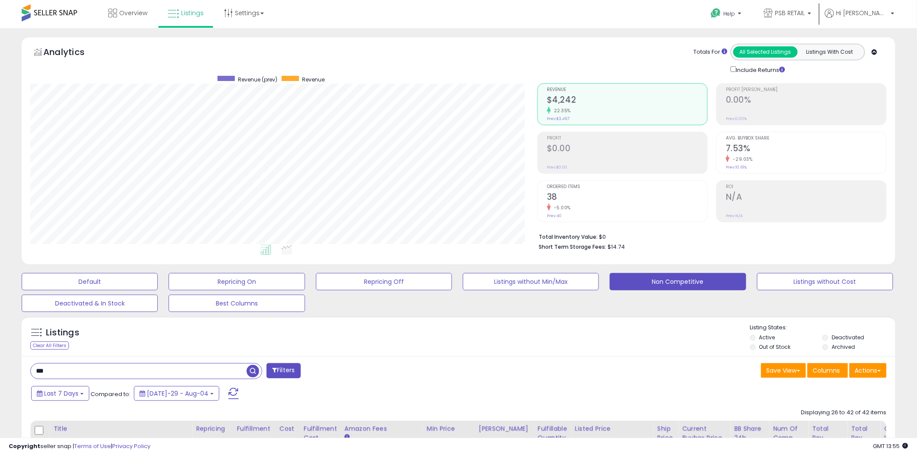
click at [112, 374] on input "***" at bounding box center [139, 371] width 216 height 15
type input "****"
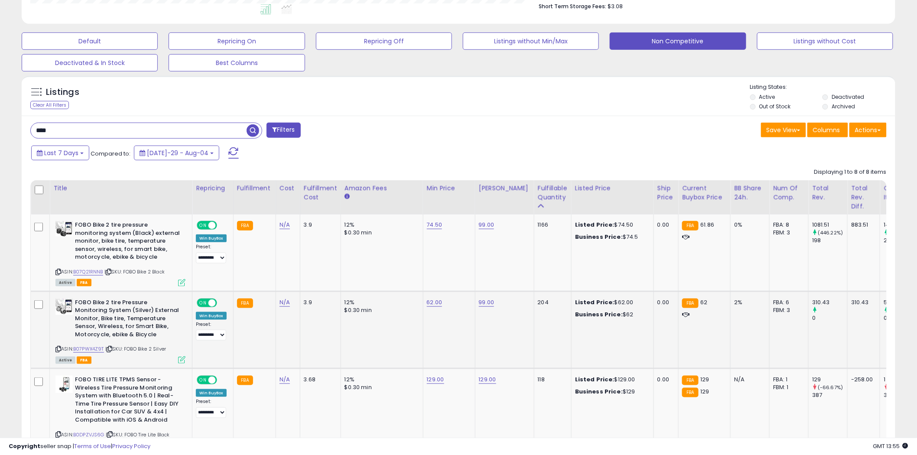
scroll to position [178, 507]
click at [85, 270] on link "B07Q21RNNB" at bounding box center [88, 271] width 30 height 7
click at [85, 348] on link "B07PWX4Z9T" at bounding box center [88, 349] width 31 height 7
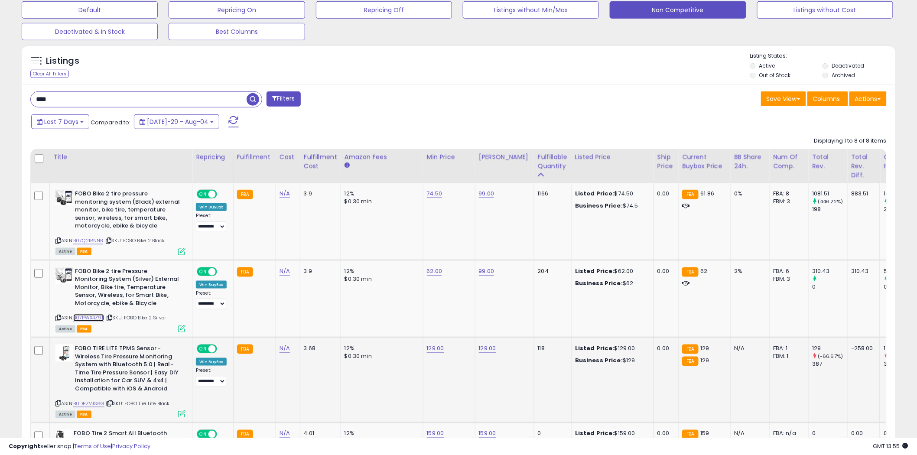
scroll to position [289, 0]
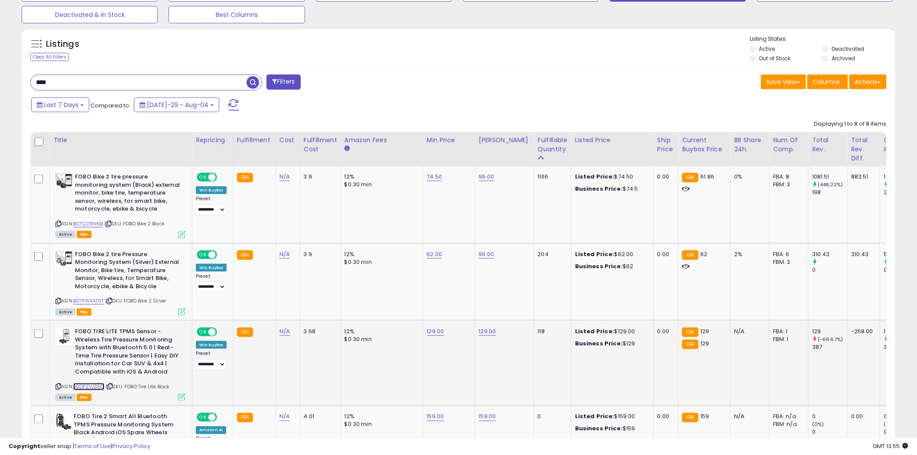
click at [91, 385] on link "B0DPZVJS6G" at bounding box center [88, 386] width 31 height 7
click at [438, 180] on link "74.50" at bounding box center [435, 177] width 16 height 9
type input "**"
click button "submit" at bounding box center [457, 155] width 15 height 13
click at [429, 181] on link "62.00" at bounding box center [435, 177] width 16 height 9
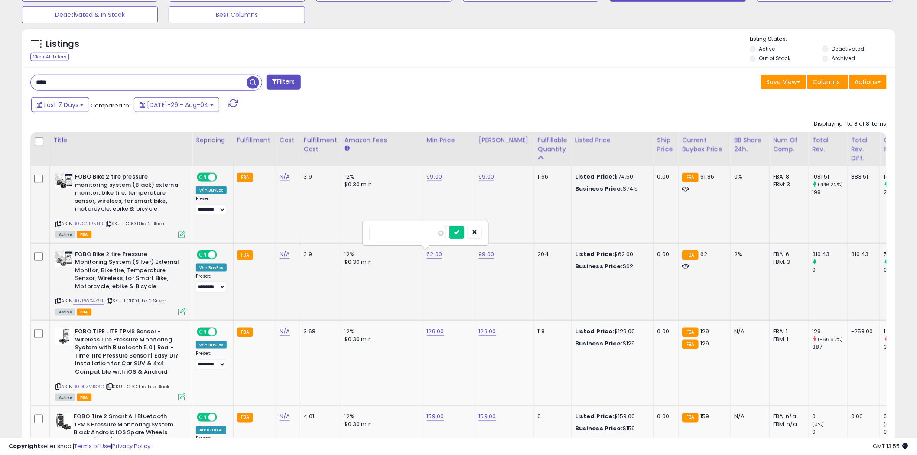
type input "*"
click button "submit" at bounding box center [457, 232] width 15 height 13
click at [429, 181] on link "9.00" at bounding box center [435, 177] width 16 height 9
type input "**"
click button "submit" at bounding box center [455, 232] width 15 height 13
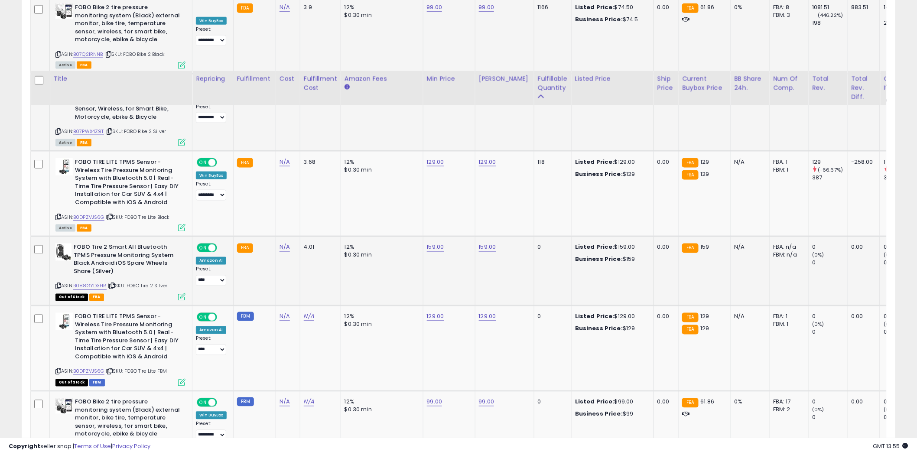
scroll to position [530, 0]
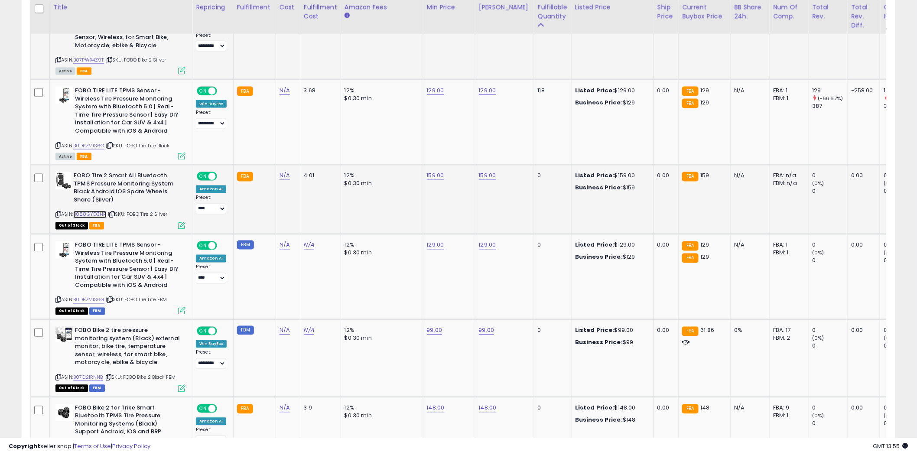
click at [85, 215] on link "B088GYD3HR" at bounding box center [89, 214] width 33 height 7
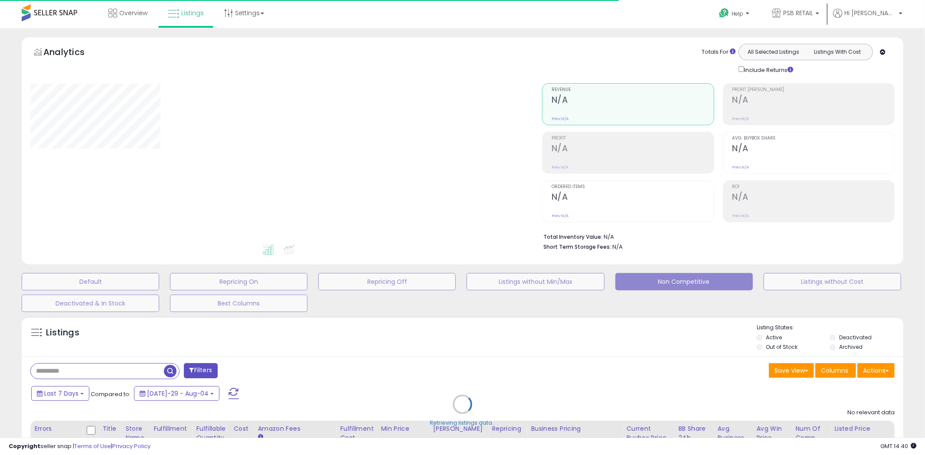
click at [62, 376] on div "Retrieving listings data.." at bounding box center [462, 411] width 895 height 198
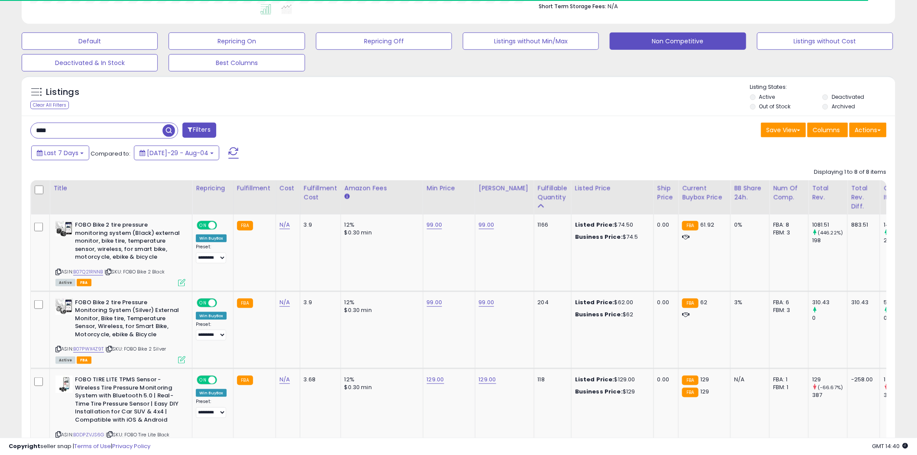
scroll to position [178, 507]
click at [87, 139] on div "****" at bounding box center [104, 131] width 148 height 16
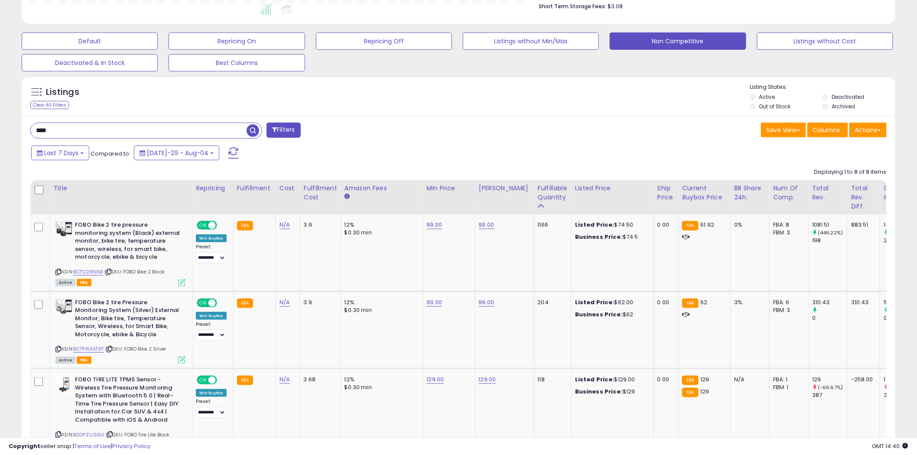
click at [93, 132] on input "****" at bounding box center [139, 130] width 216 height 15
paste input "**********"
type input "*******"
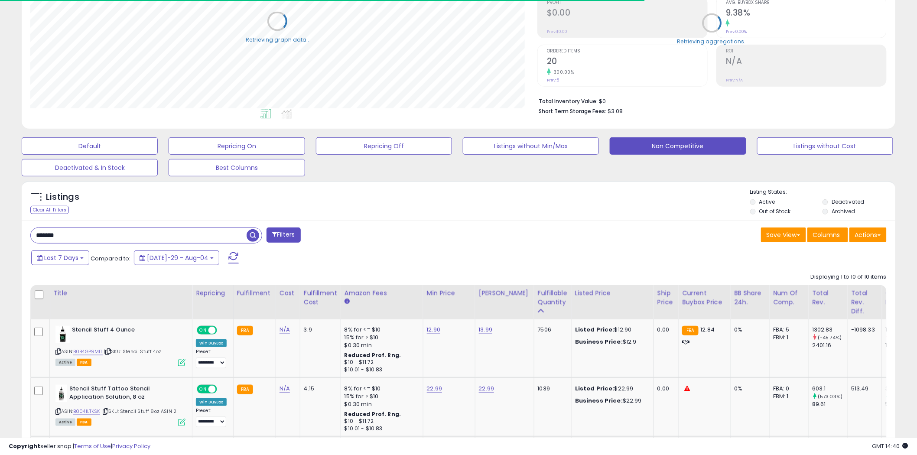
scroll to position [219, 0]
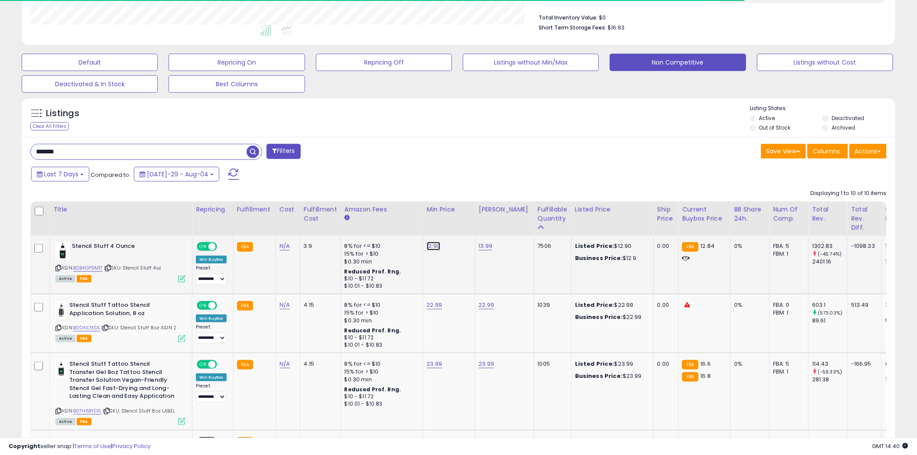
click at [432, 245] on link "12.90" at bounding box center [434, 246] width 14 height 9
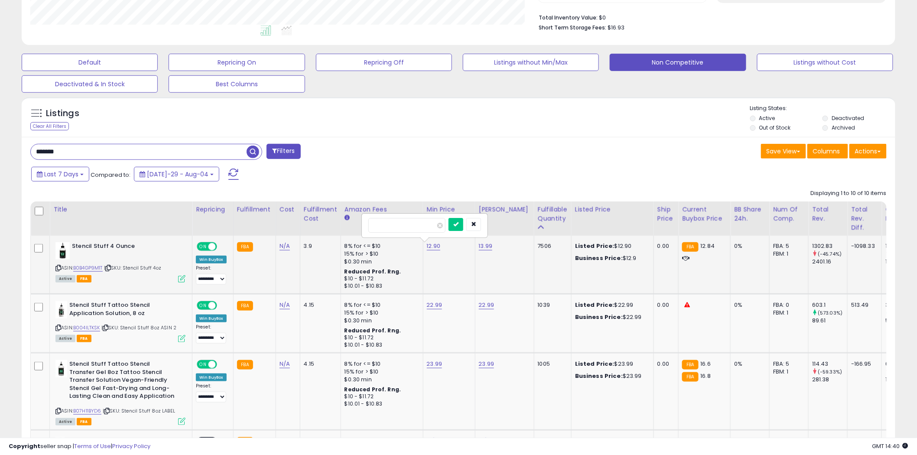
type input "****"
click button "submit" at bounding box center [456, 224] width 15 height 13
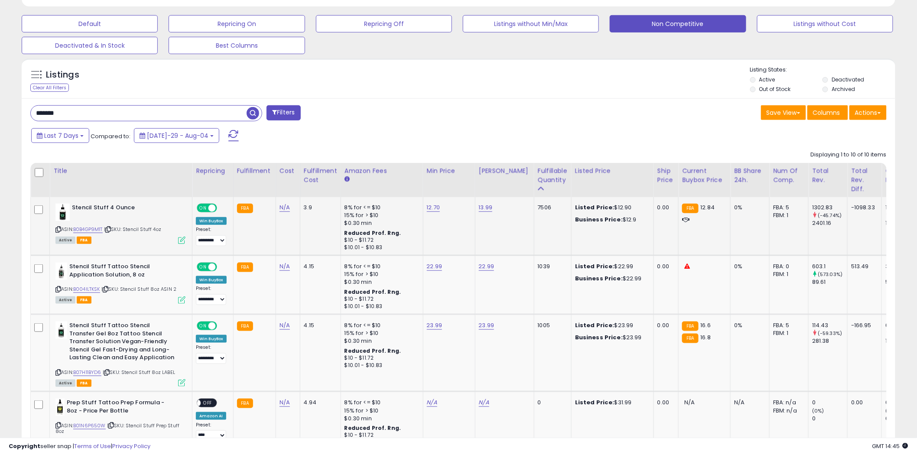
scroll to position [364, 0]
